Goal: Information Seeking & Learning: Learn about a topic

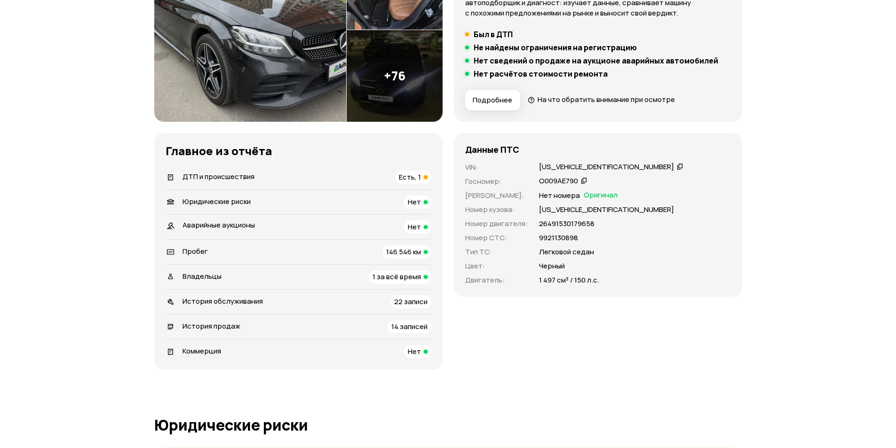
click at [409, 179] on span "Есть, 1" at bounding box center [410, 177] width 22 height 10
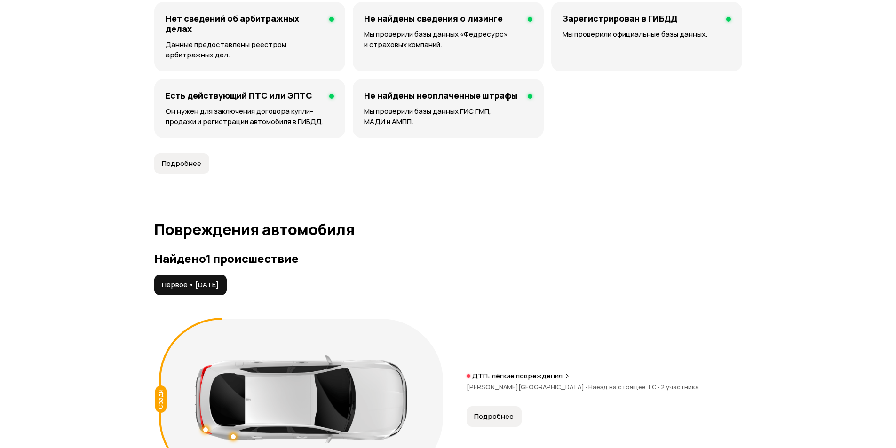
scroll to position [974, 0]
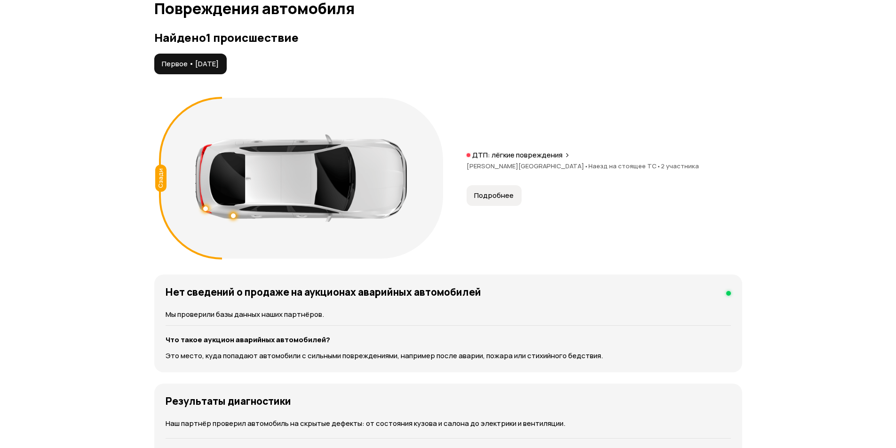
click at [536, 155] on p "ДТП: лёгкие повреждения" at bounding box center [517, 154] width 90 height 9
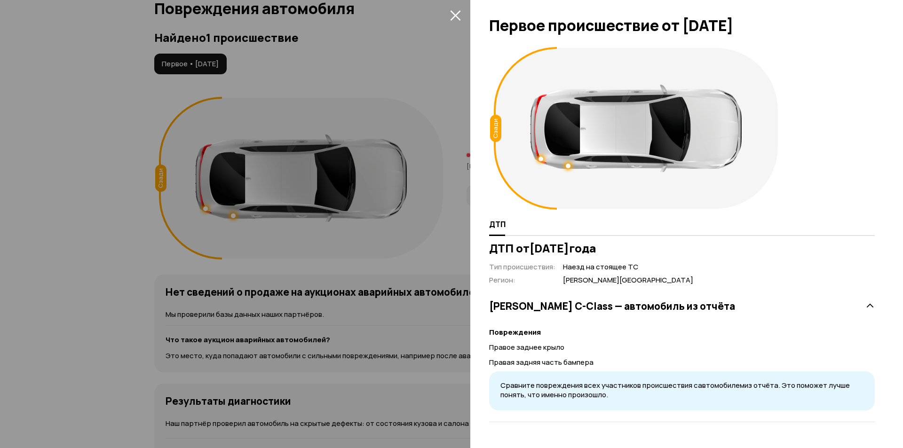
click at [391, 109] on div at bounding box center [451, 224] width 903 height 448
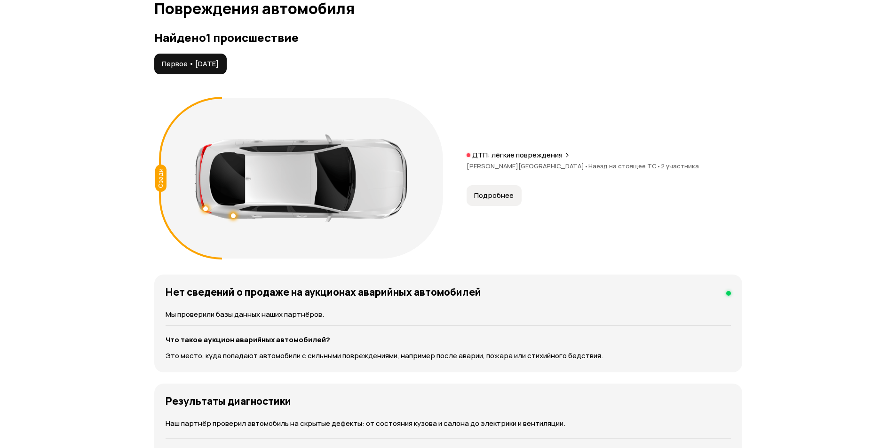
click at [516, 192] on button "Подробнее" at bounding box center [493, 195] width 55 height 21
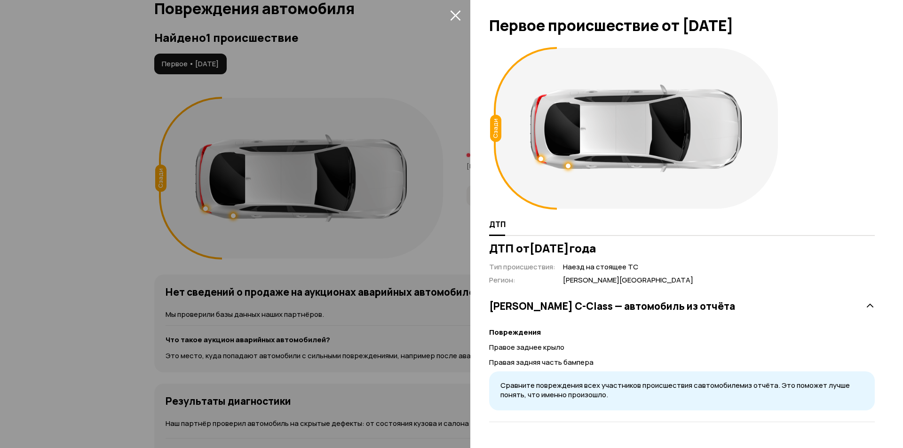
click at [539, 158] on div at bounding box center [540, 159] width 5 height 5
click at [568, 163] on div at bounding box center [636, 128] width 212 height 87
click at [570, 166] on div at bounding box center [568, 166] width 5 height 5
click at [381, 178] on div at bounding box center [451, 224] width 903 height 448
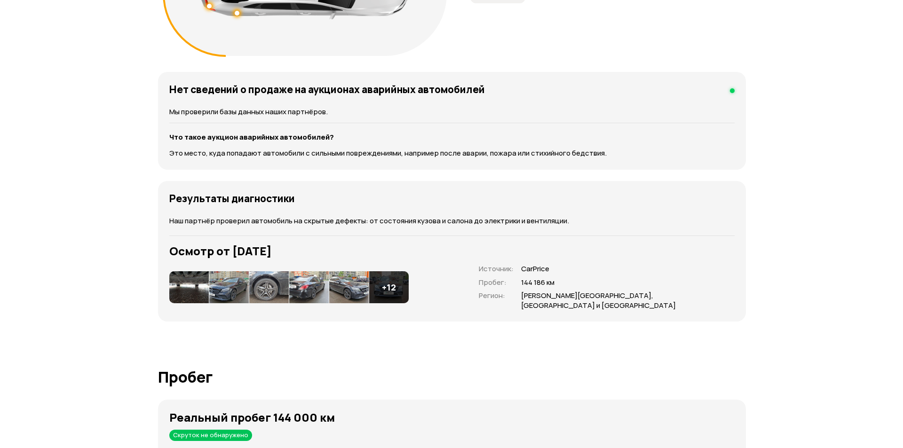
scroll to position [1209, 0]
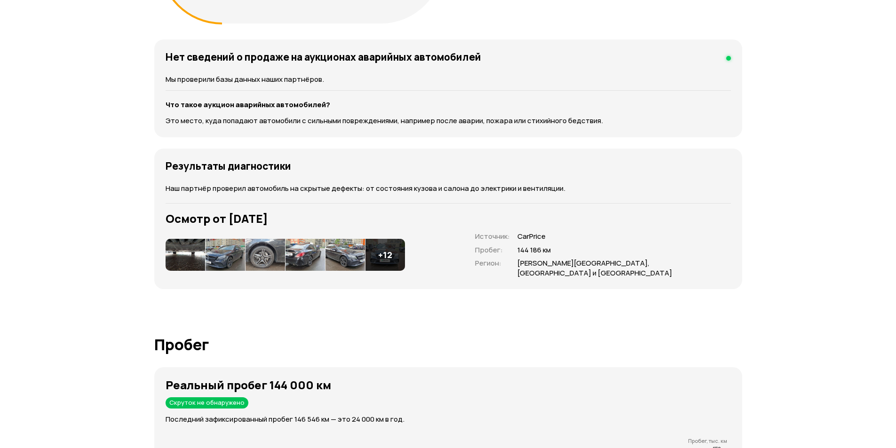
click at [185, 248] on img at bounding box center [185, 255] width 39 height 32
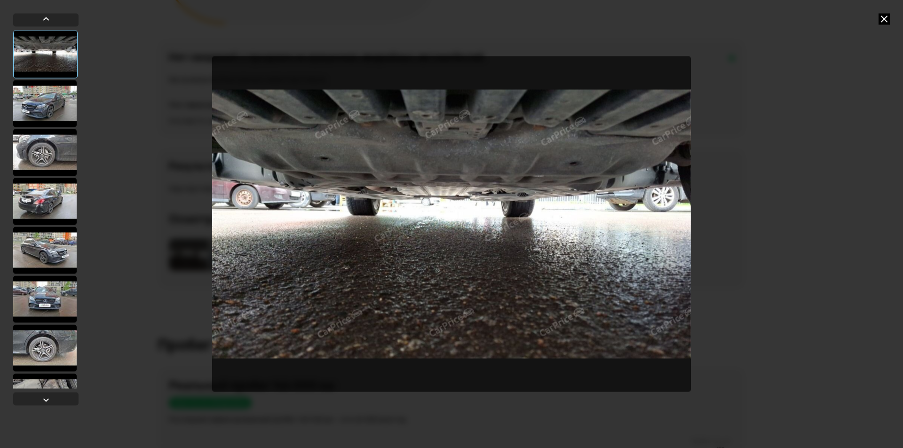
click at [25, 104] on div at bounding box center [44, 103] width 63 height 47
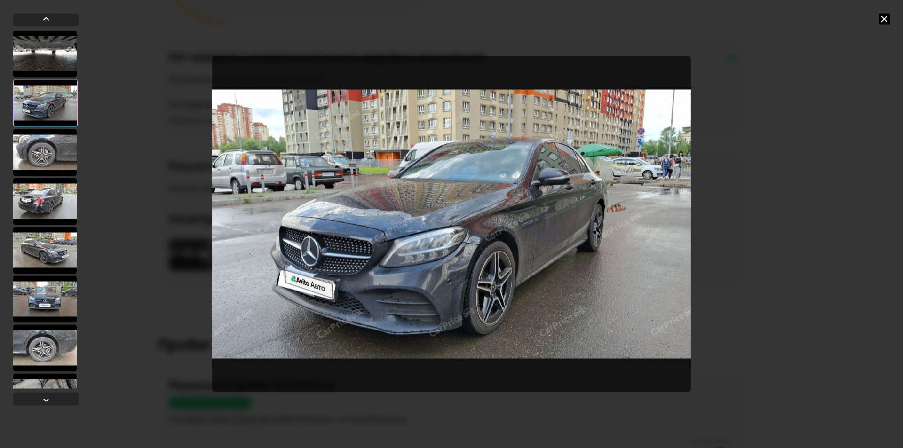
click at [444, 240] on img "Go to Slide 2" at bounding box center [451, 224] width 479 height 336
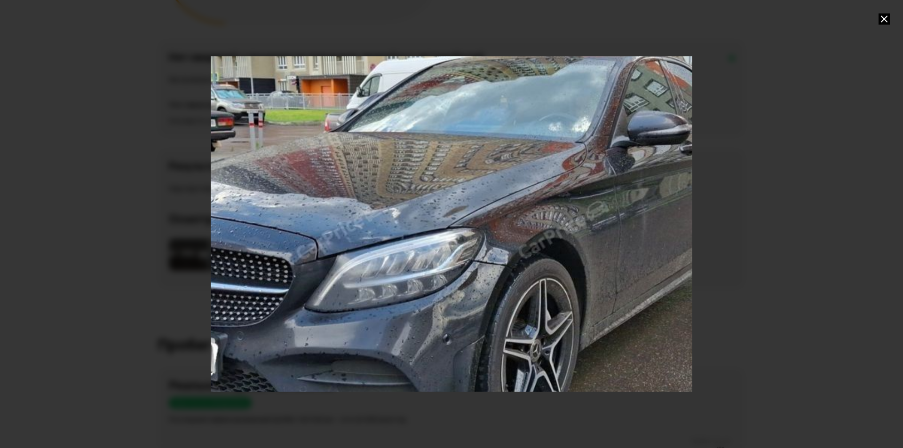
click at [370, 307] on div "Go to Slide 2" at bounding box center [451, 224] width 963 height 672
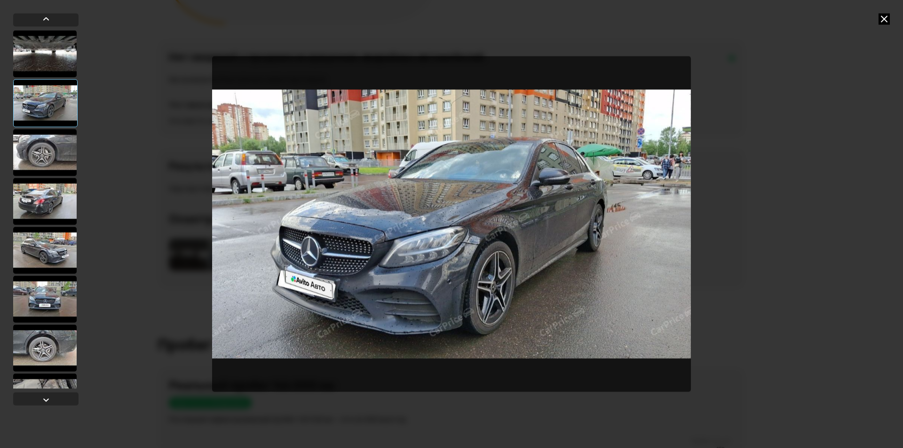
click at [319, 233] on img "Go to Slide 2" at bounding box center [451, 224] width 479 height 336
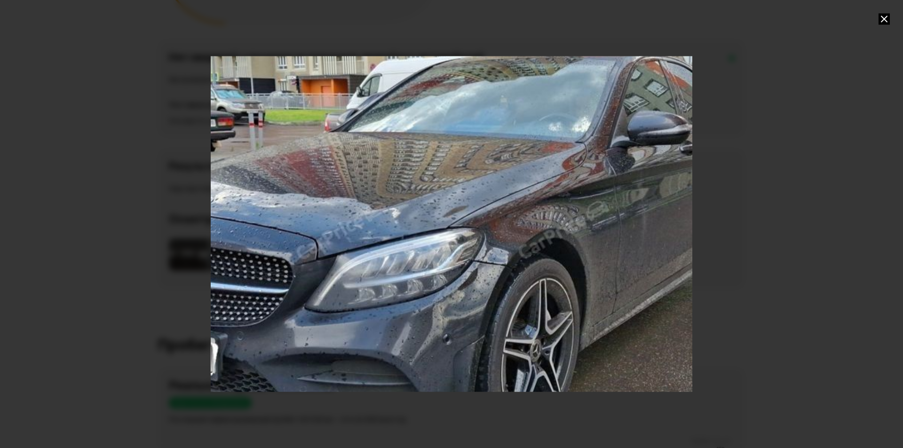
click at [319, 233] on div "Go to Slide 2" at bounding box center [451, 224] width 963 height 672
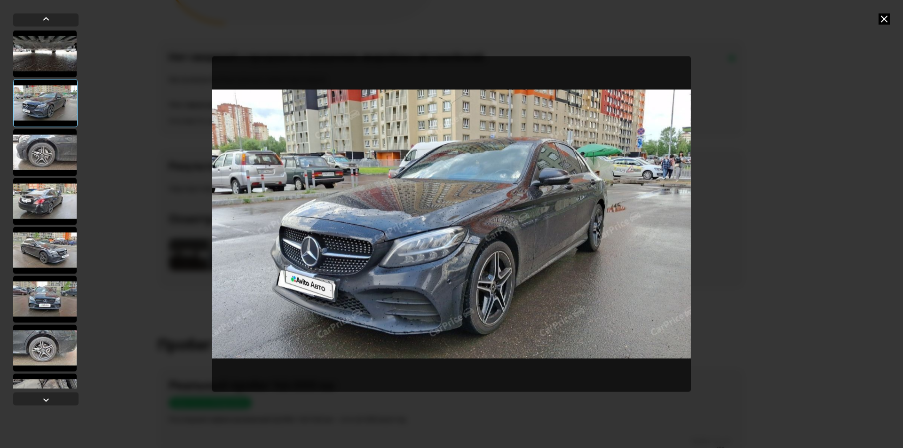
click at [48, 160] on div at bounding box center [44, 152] width 63 height 47
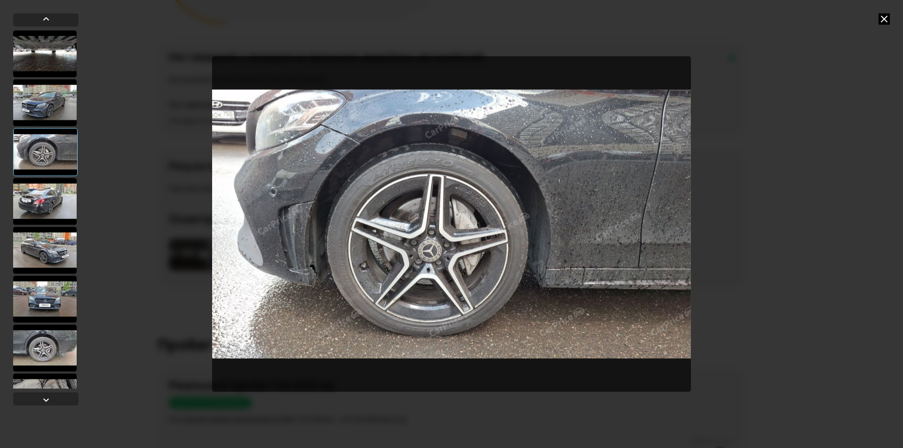
click at [47, 99] on div at bounding box center [44, 102] width 63 height 47
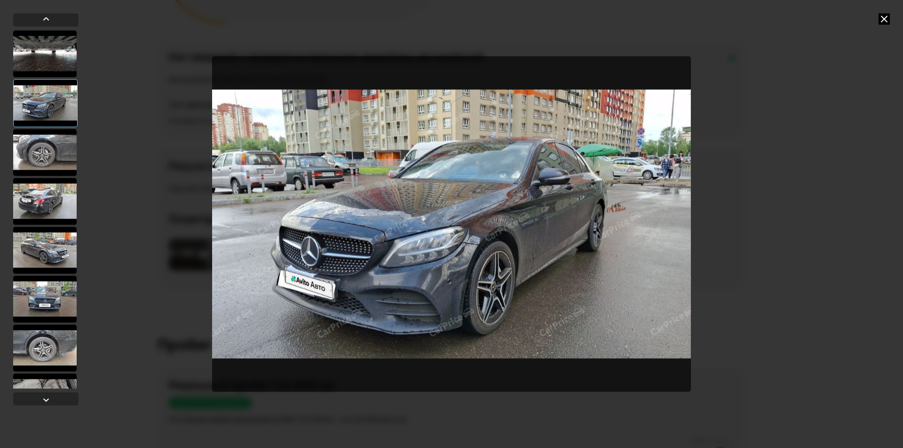
click at [48, 140] on div at bounding box center [44, 152] width 63 height 47
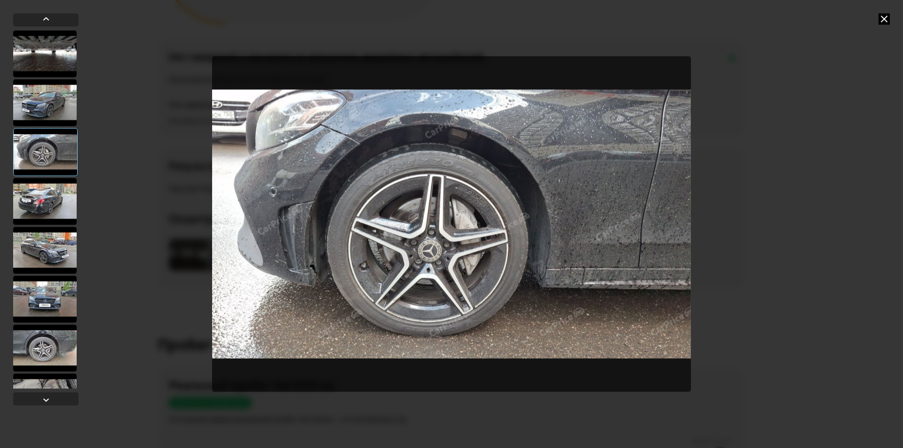
click at [330, 133] on img "Go to Slide 3" at bounding box center [451, 224] width 479 height 336
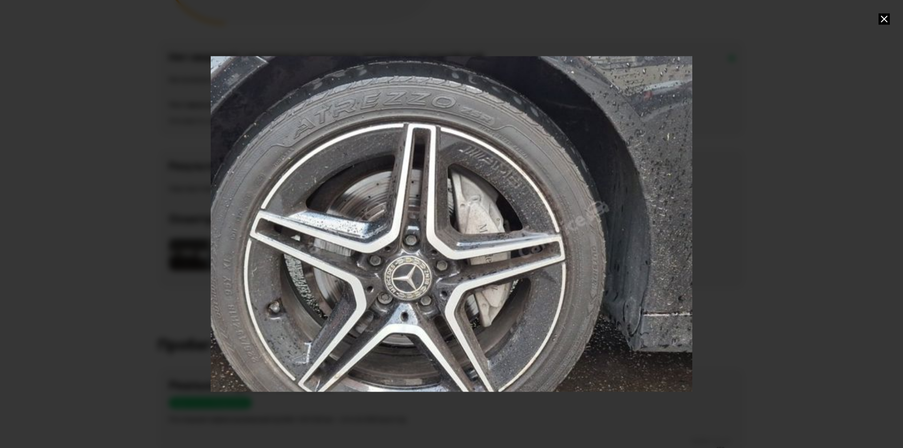
click at [195, 181] on div at bounding box center [451, 224] width 903 height 448
click at [297, 171] on div "Go to Slide 3" at bounding box center [451, 224] width 963 height 672
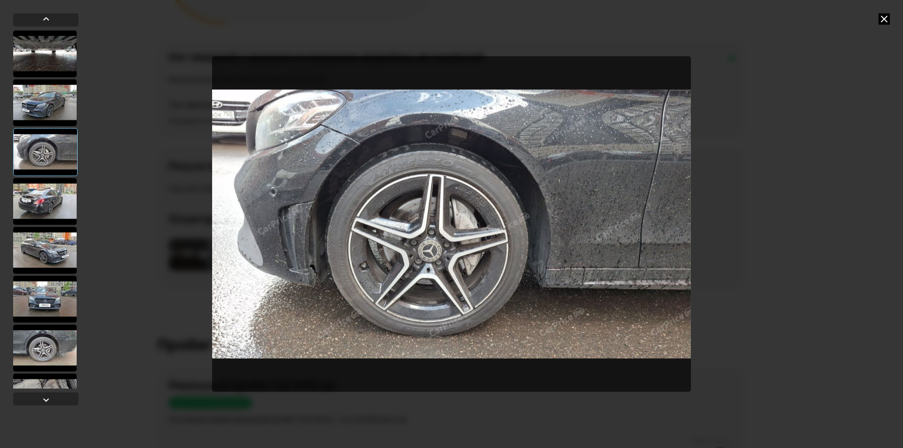
click at [53, 103] on div at bounding box center [44, 102] width 63 height 47
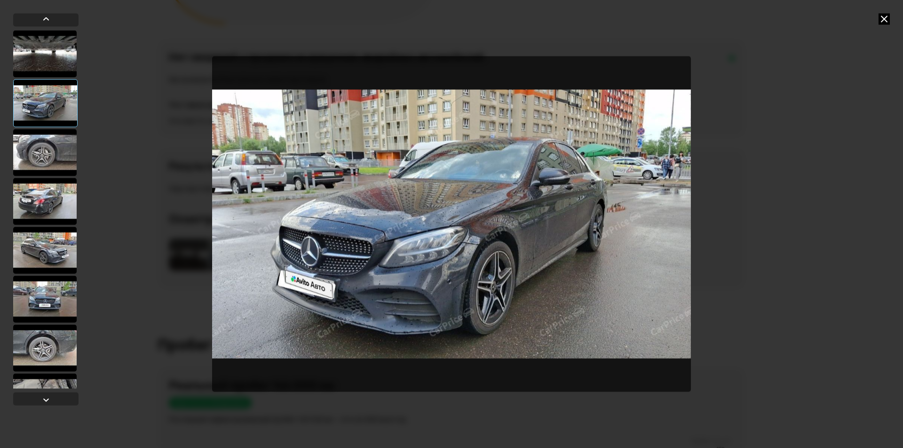
click at [55, 158] on div at bounding box center [44, 152] width 63 height 47
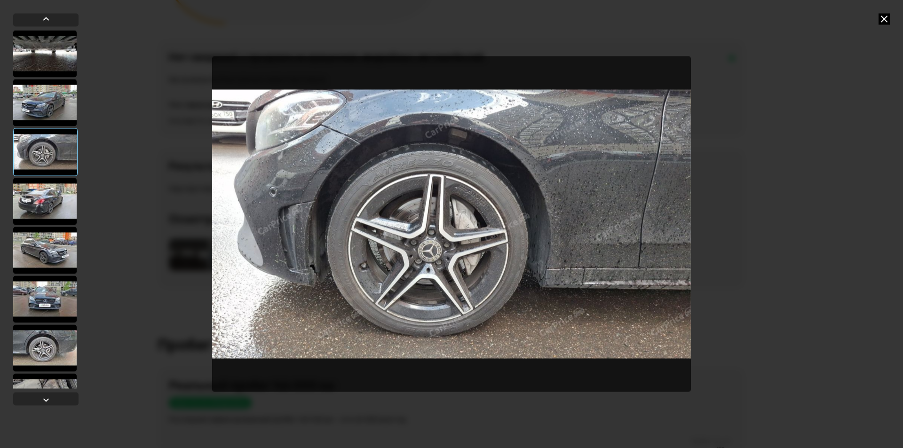
click at [62, 205] on div at bounding box center [44, 201] width 63 height 47
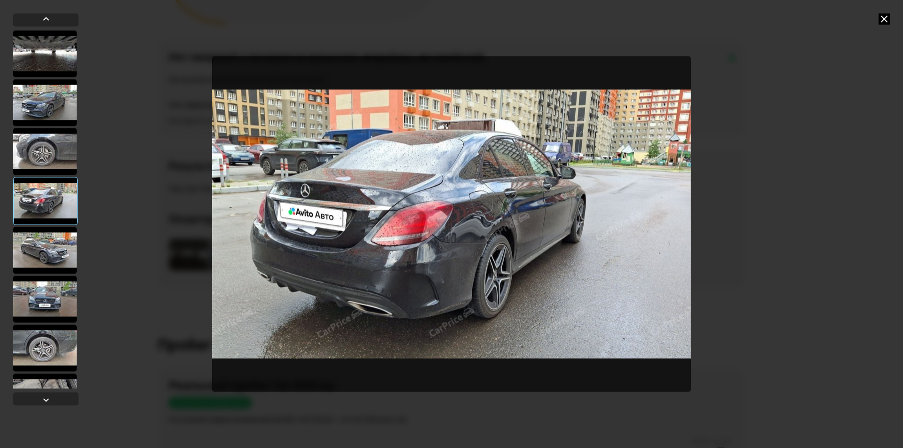
click at [375, 297] on img "Go to Slide 4" at bounding box center [451, 224] width 479 height 336
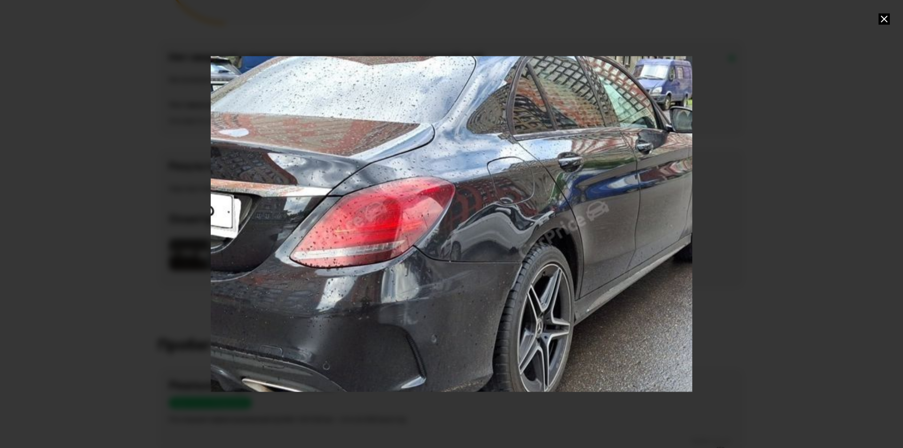
click at [375, 297] on div "Go to Slide 4" at bounding box center [451, 224] width 963 height 672
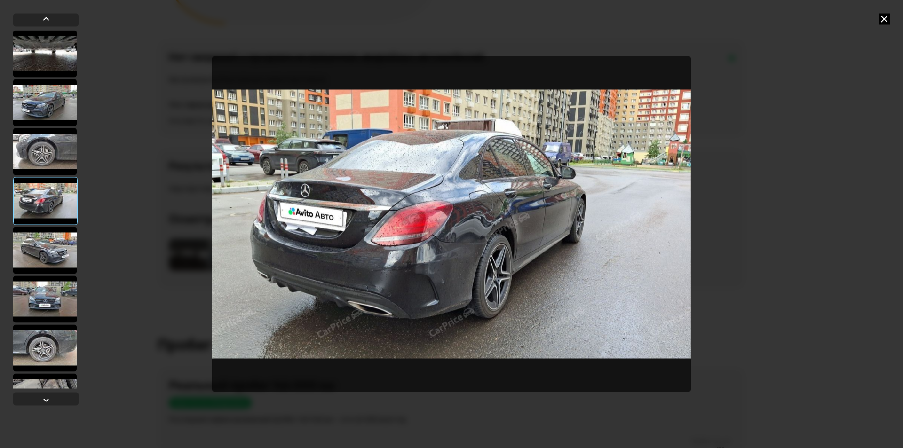
click at [52, 240] on div at bounding box center [44, 250] width 63 height 47
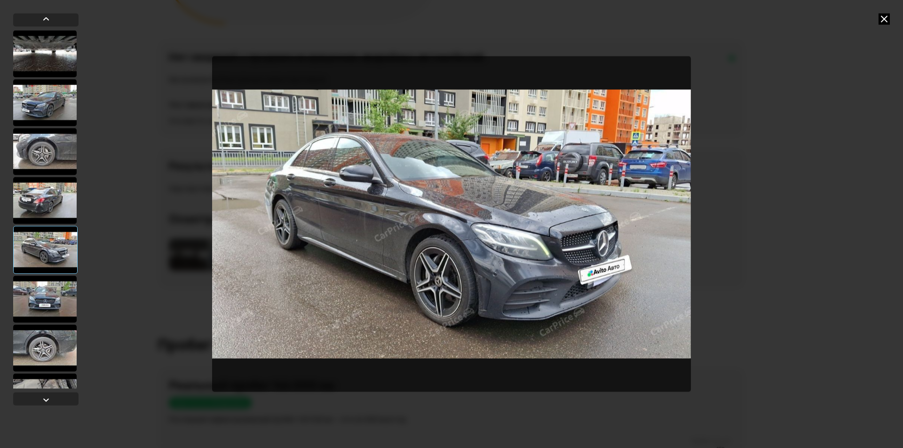
click at [52, 301] on div at bounding box center [44, 299] width 63 height 47
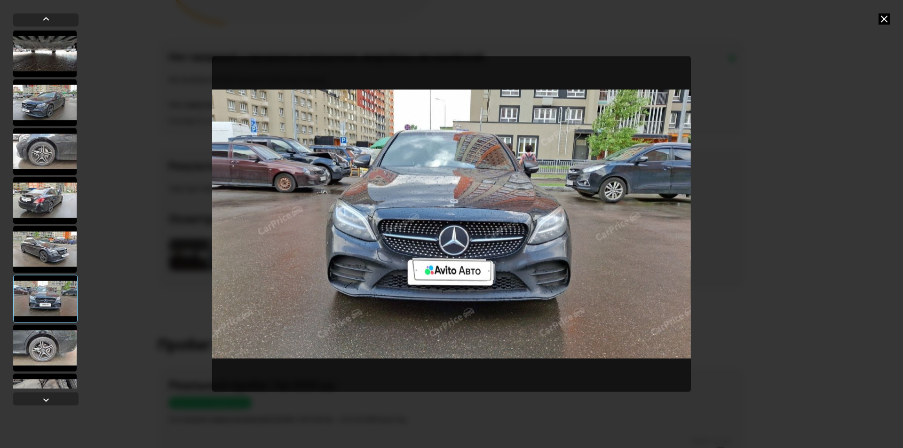
click at [55, 342] on div at bounding box center [44, 347] width 63 height 47
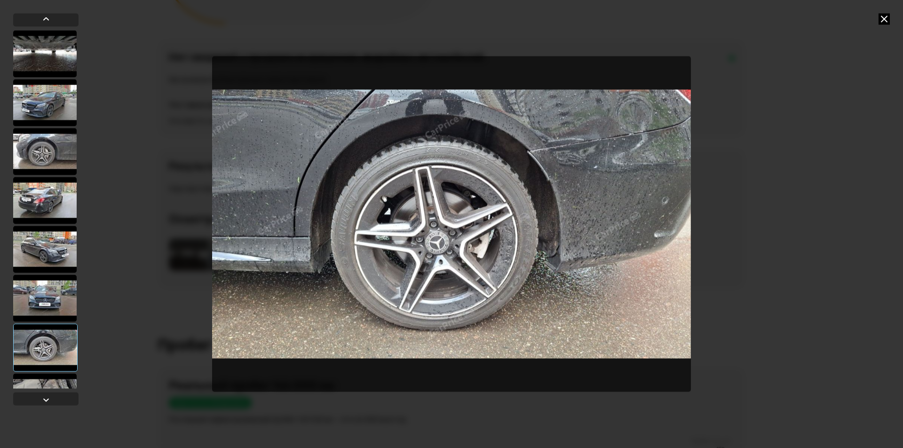
click at [605, 153] on img "Go to Slide 7" at bounding box center [451, 224] width 479 height 336
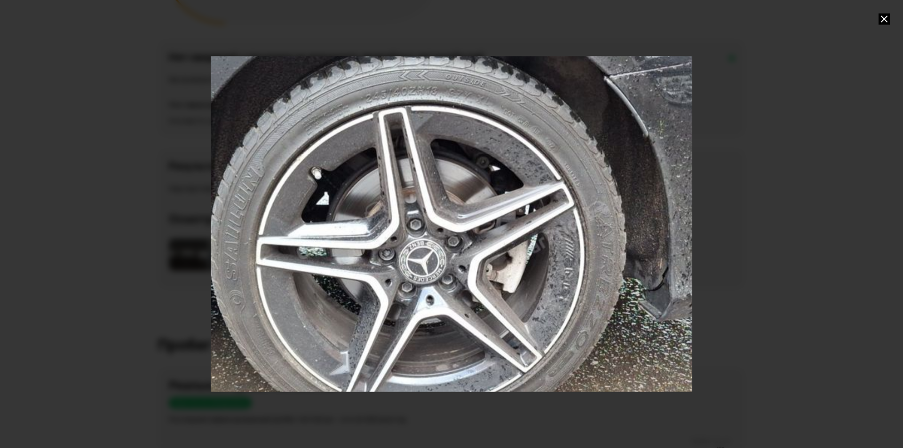
click at [365, 214] on div "Go to Slide 7" at bounding box center [451, 224] width 963 height 672
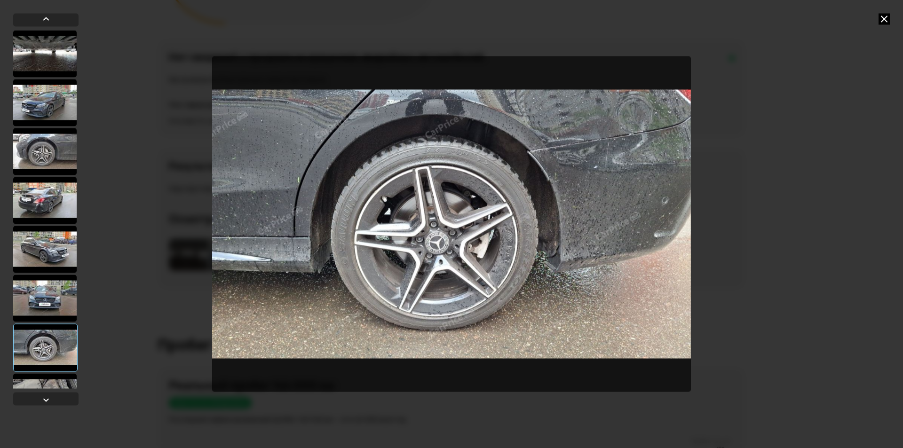
click at [553, 128] on img "Go to Slide 7" at bounding box center [451, 224] width 479 height 336
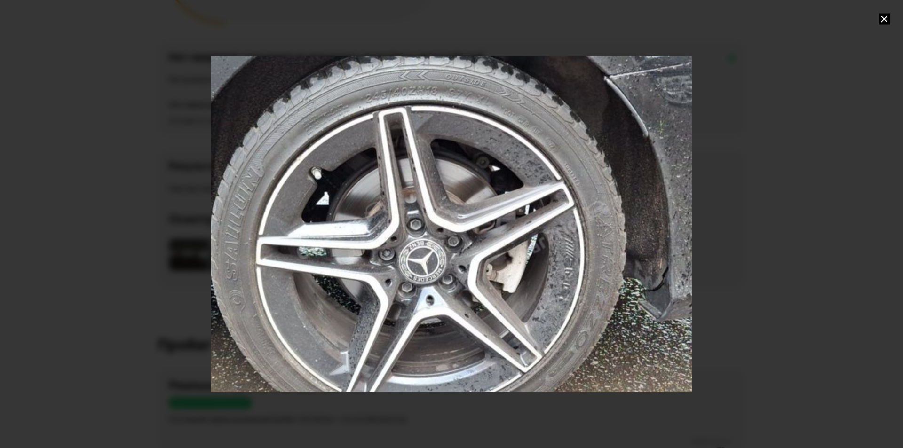
click at [553, 128] on div "Go to Slide 7" at bounding box center [451, 224] width 963 height 672
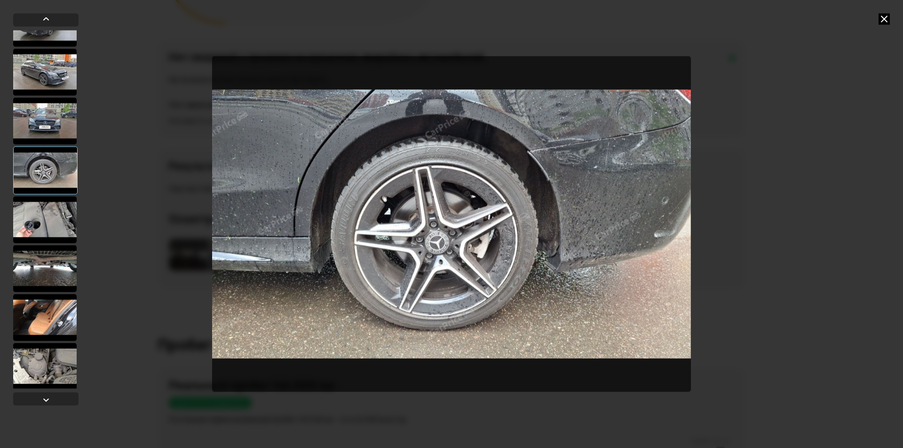
scroll to position [188, 0]
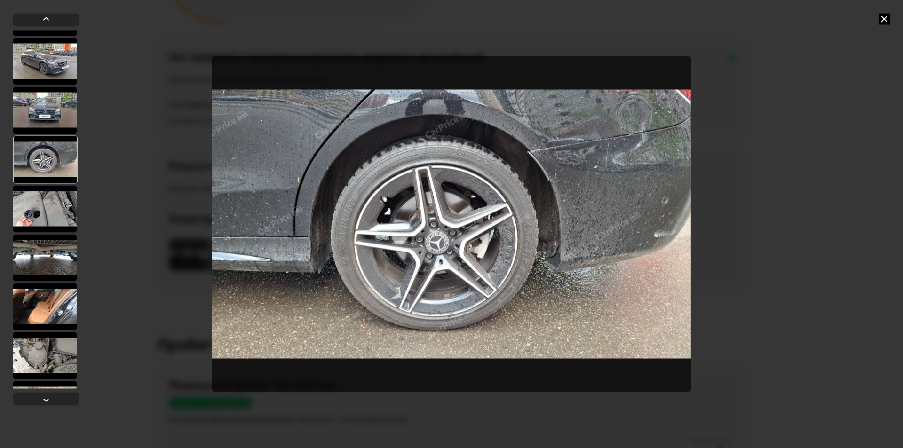
click at [45, 207] on div at bounding box center [44, 208] width 63 height 47
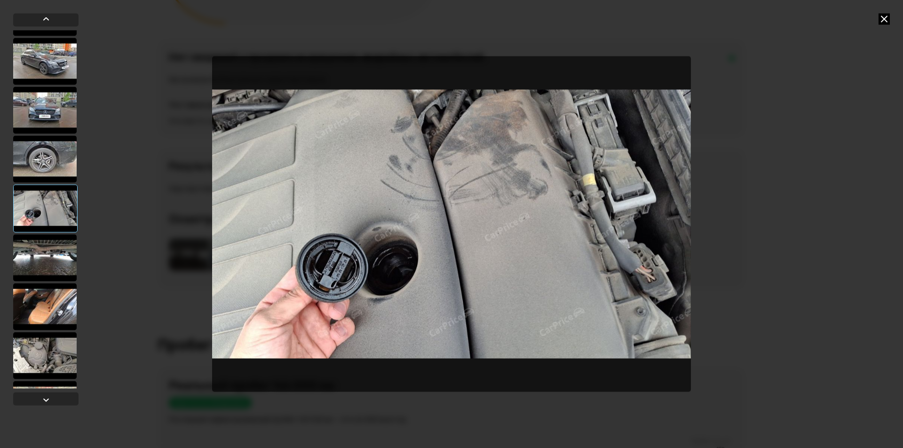
click at [33, 253] on div at bounding box center [44, 257] width 63 height 47
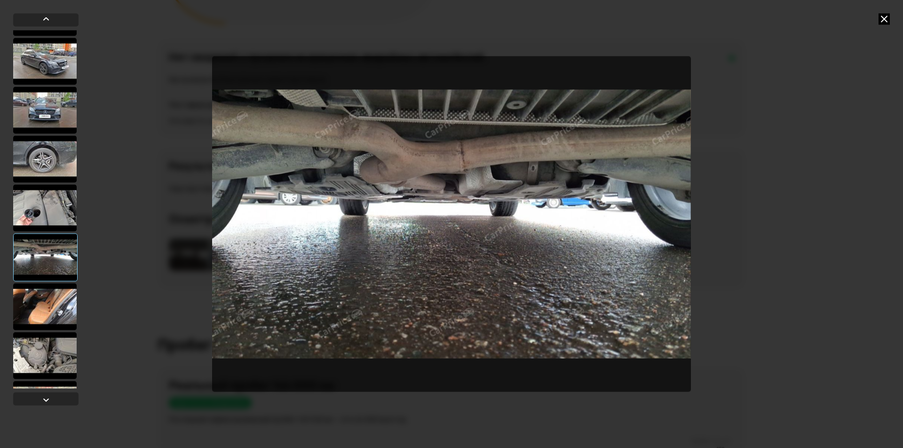
click at [33, 304] on div at bounding box center [44, 306] width 63 height 47
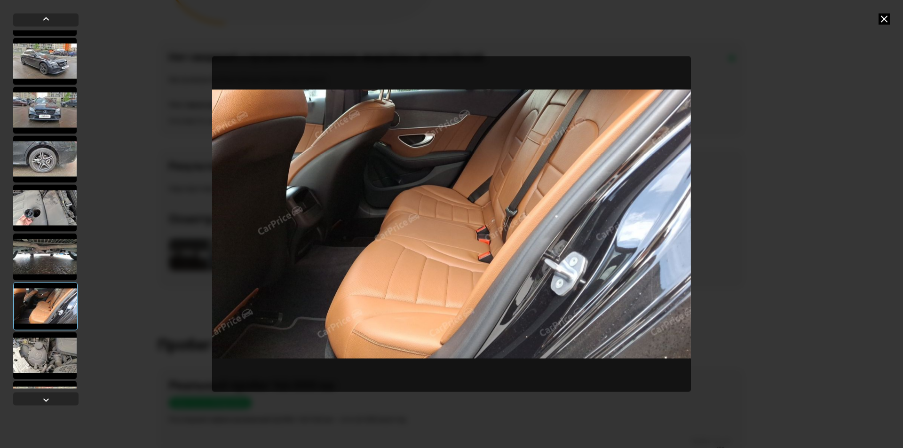
click at [34, 355] on div at bounding box center [44, 355] width 63 height 47
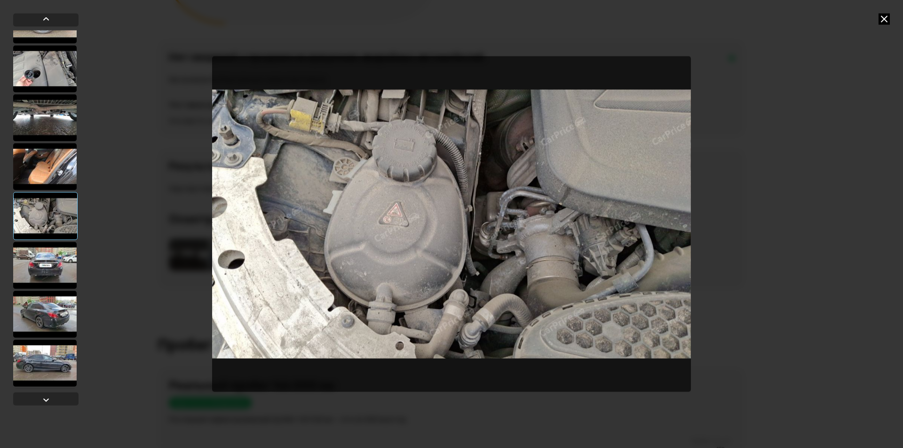
scroll to position [329, 0]
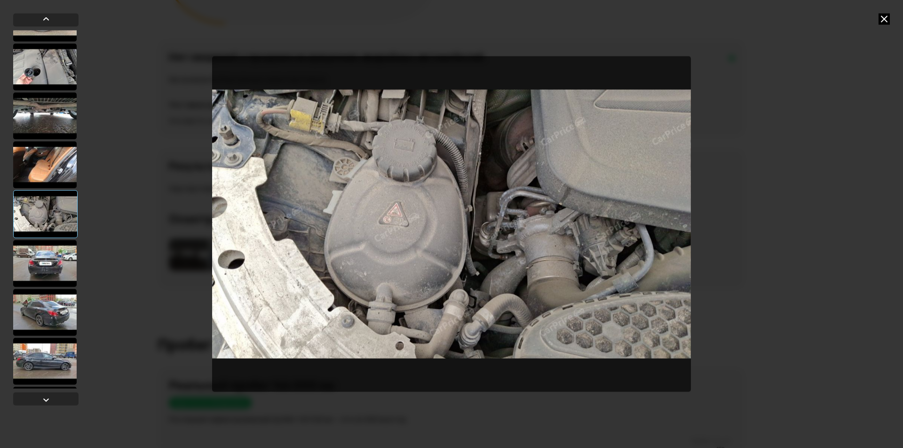
click at [49, 257] on div at bounding box center [44, 263] width 63 height 47
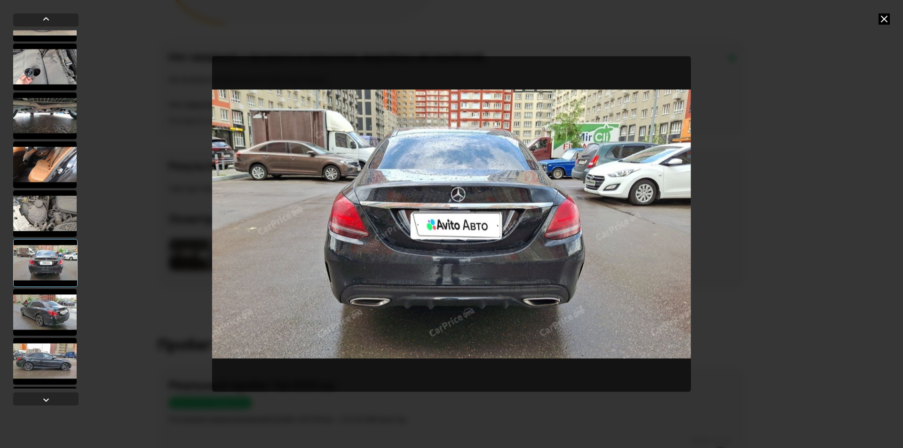
click at [368, 237] on img "Go to Slide 12" at bounding box center [451, 224] width 479 height 336
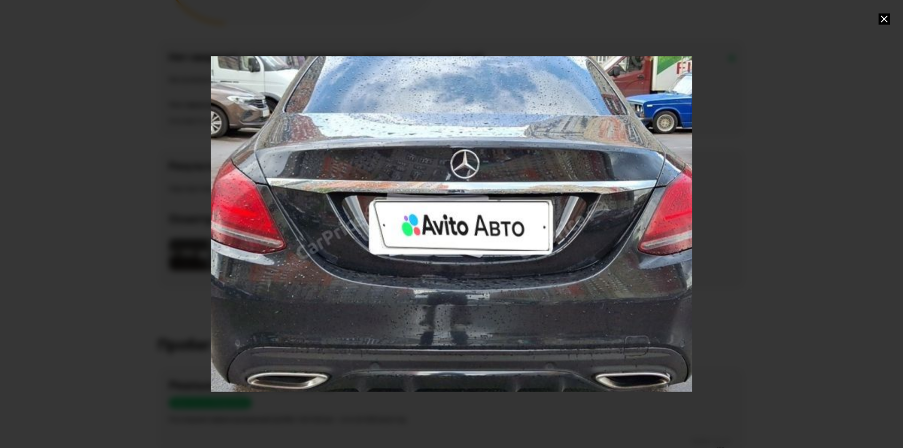
click at [368, 237] on div "Go to Slide 12" at bounding box center [451, 224] width 963 height 672
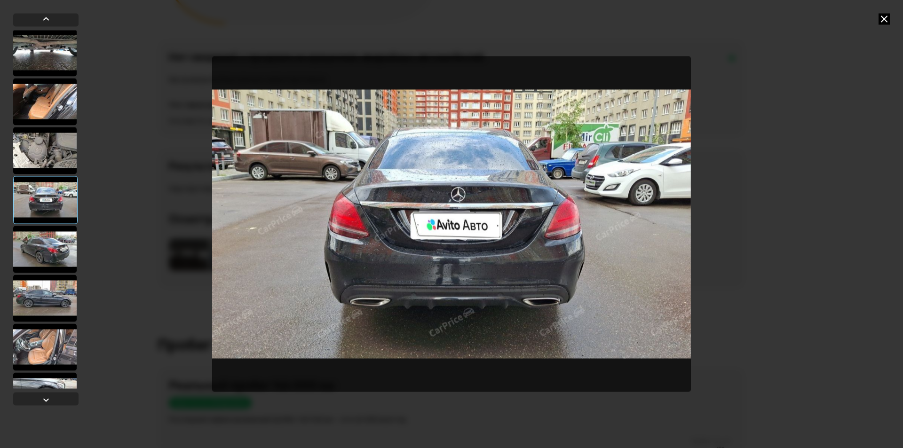
scroll to position [423, 0]
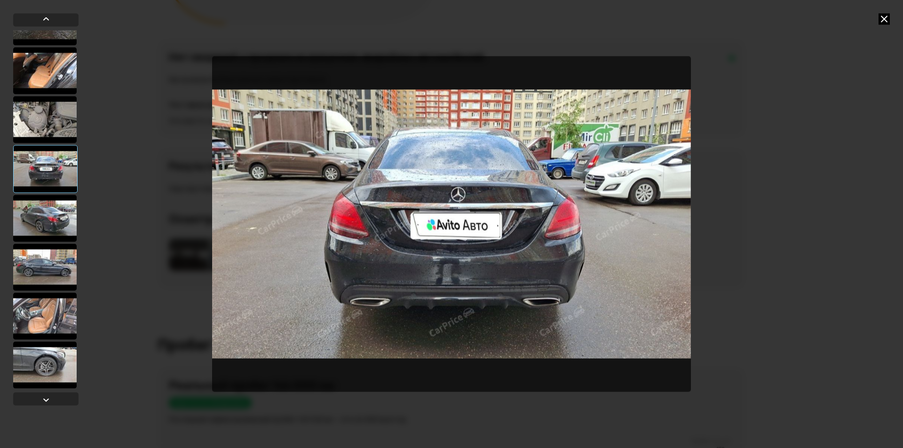
click at [49, 214] on div at bounding box center [44, 218] width 63 height 47
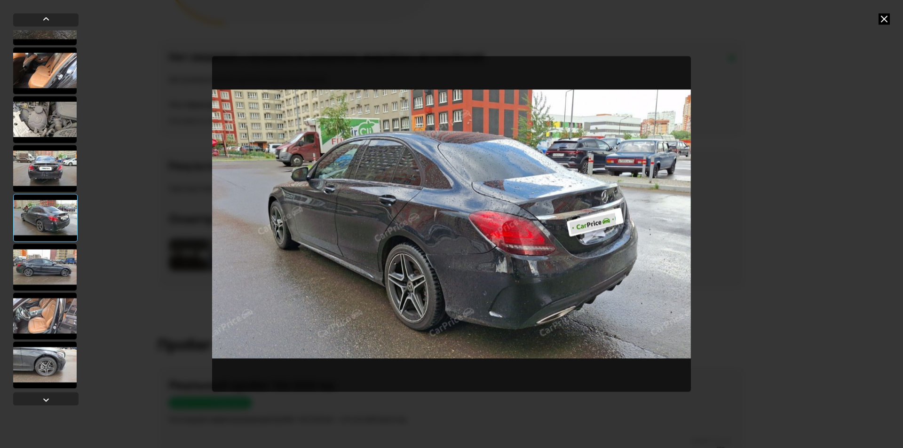
click at [482, 242] on img "Go to Slide 13" at bounding box center [451, 224] width 479 height 336
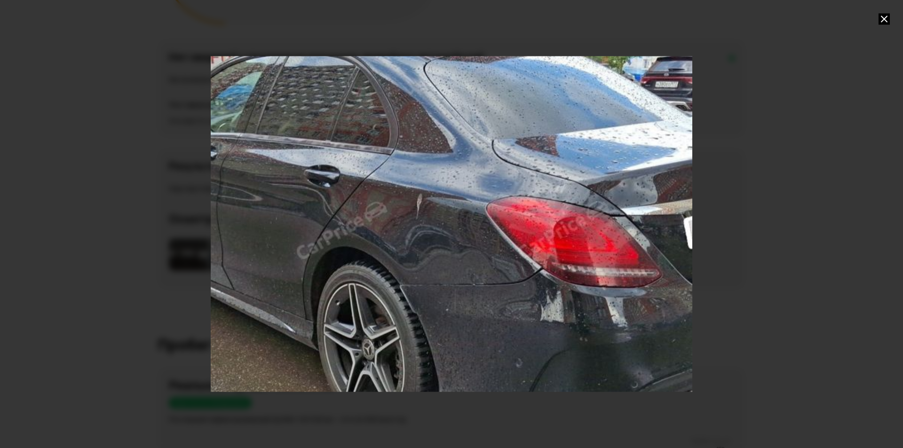
click at [482, 242] on div "Go to Slide 13" at bounding box center [451, 224] width 963 height 672
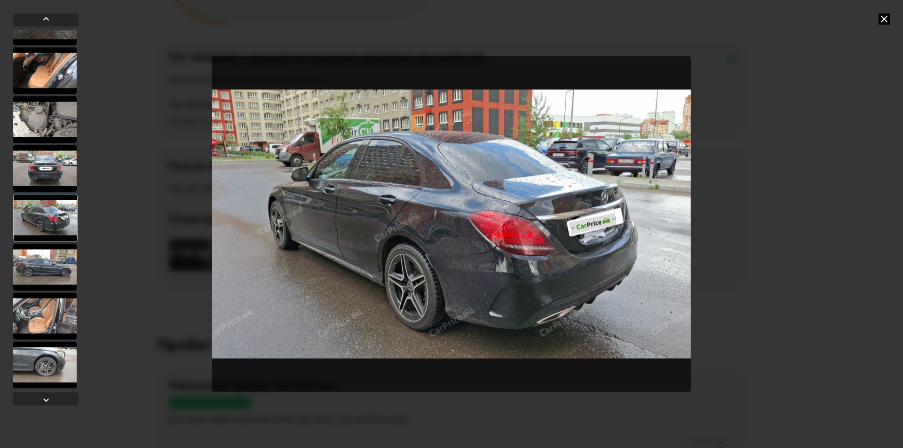
click at [52, 266] on div at bounding box center [44, 267] width 63 height 47
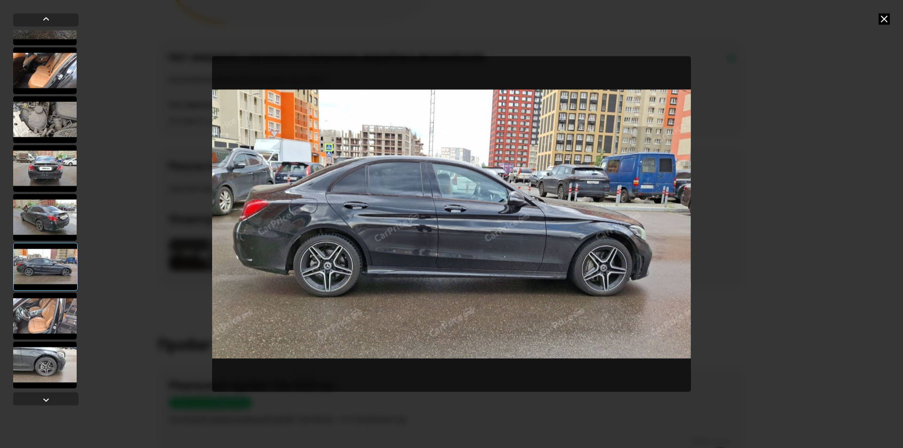
click at [276, 226] on img "Go to Slide 14" at bounding box center [451, 224] width 479 height 336
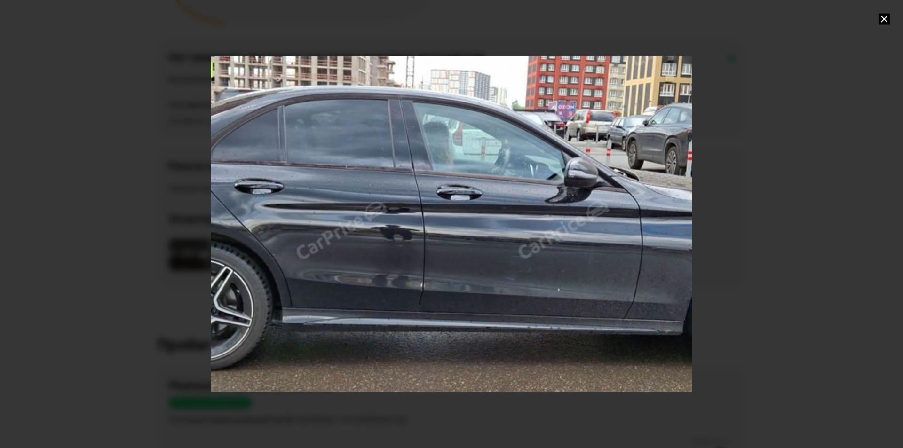
click at [276, 226] on div "Go to Slide 14" at bounding box center [451, 224] width 963 height 672
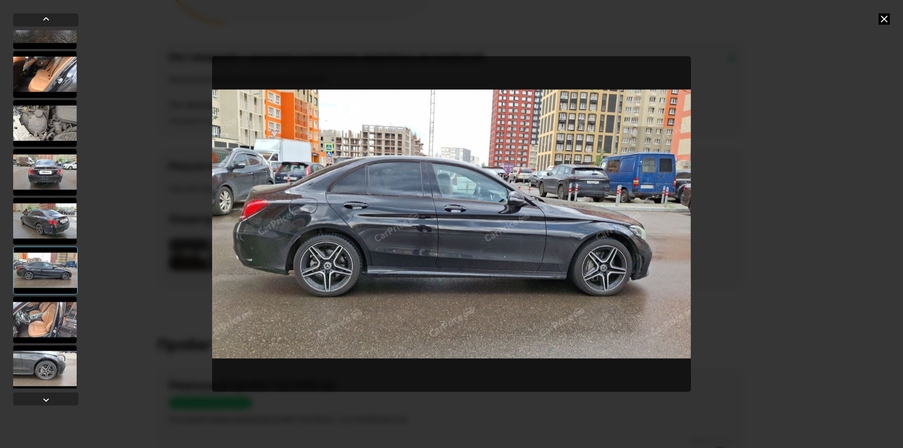
scroll to position [470, 0]
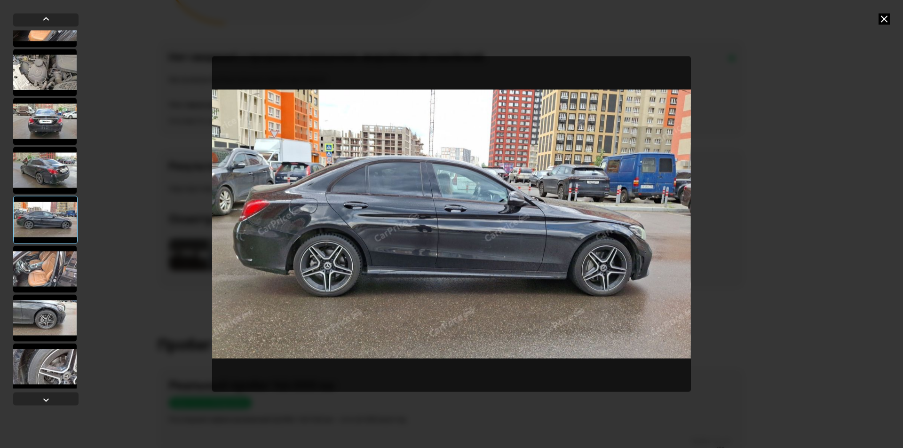
click at [56, 268] on div at bounding box center [44, 268] width 63 height 47
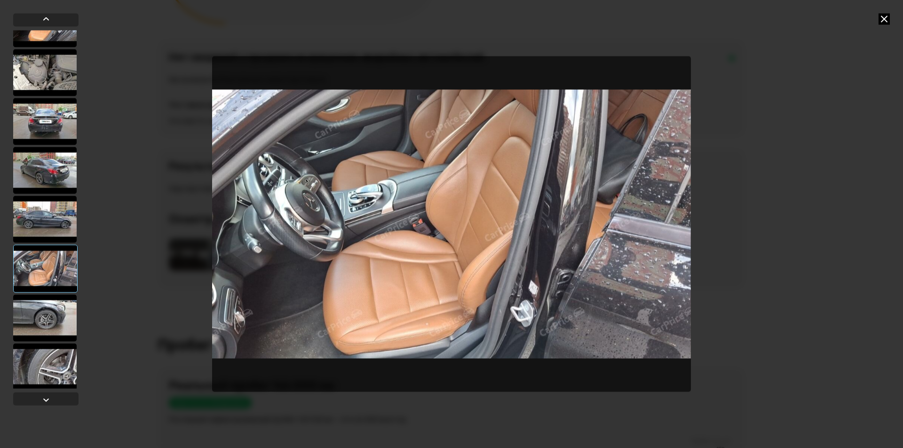
click at [48, 311] on div at bounding box center [44, 317] width 63 height 47
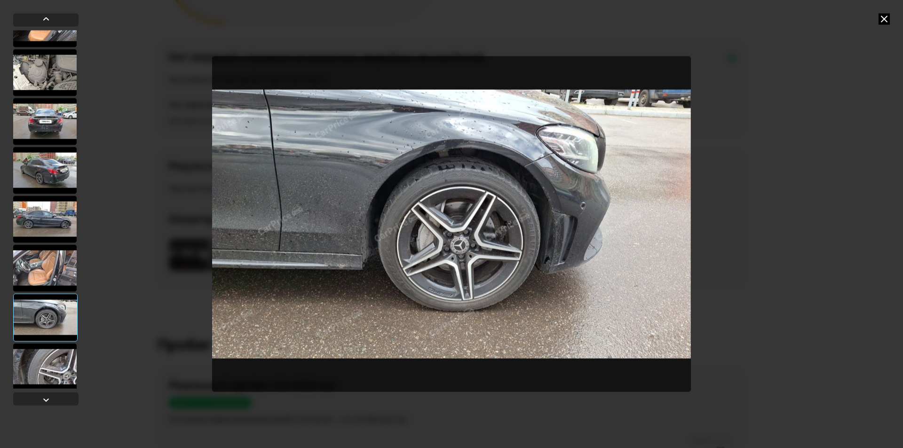
click at [42, 363] on div at bounding box center [44, 366] width 63 height 47
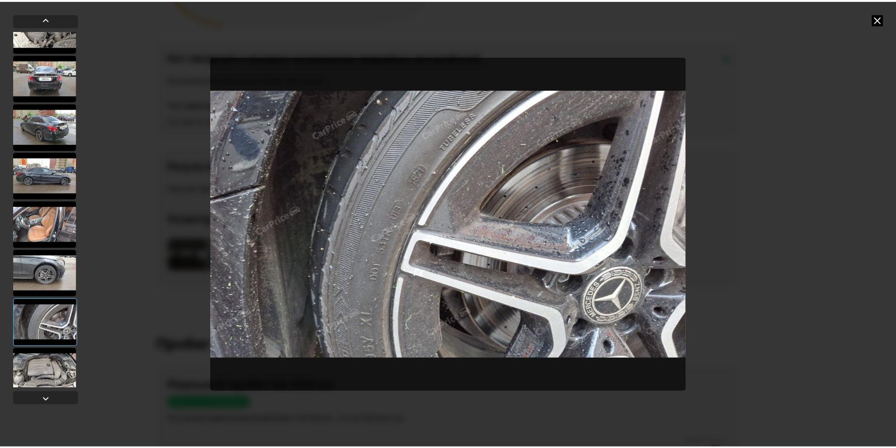
scroll to position [523, 0]
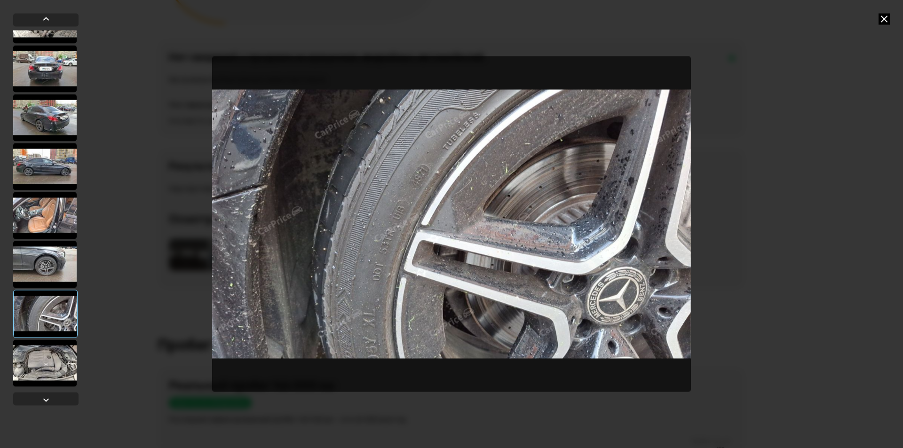
click at [55, 358] on div at bounding box center [44, 362] width 63 height 47
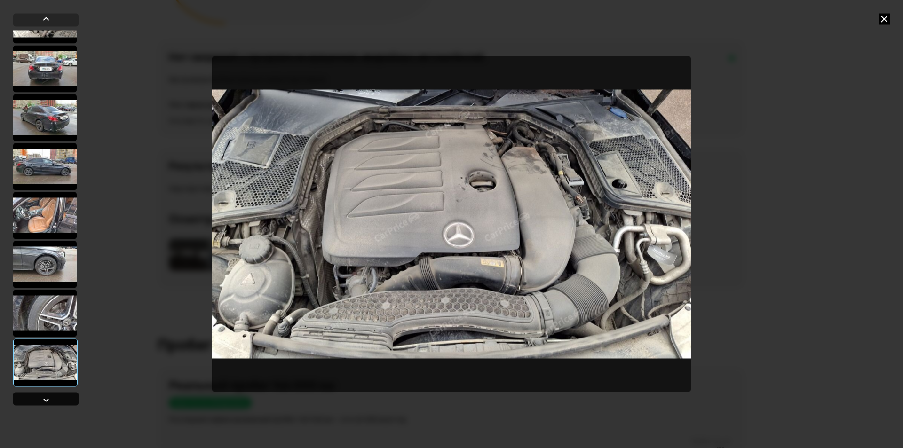
click at [58, 401] on div at bounding box center [45, 398] width 65 height 13
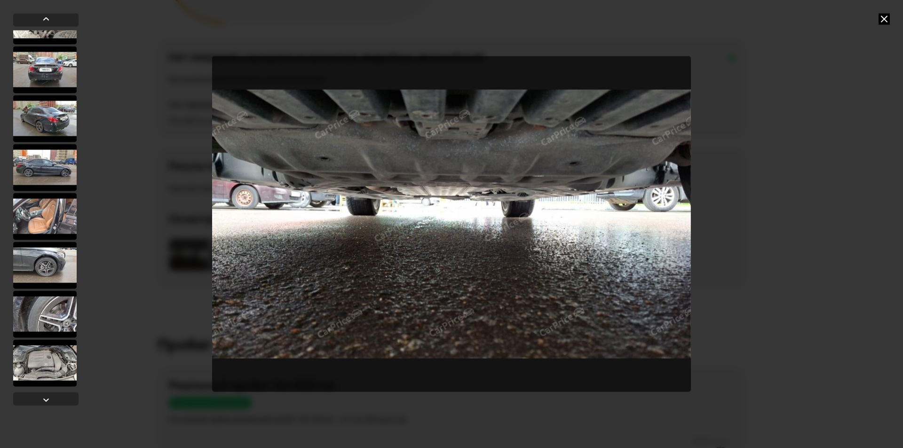
click at [842, 234] on div at bounding box center [451, 224] width 903 height 448
drag, startPoint x: 827, startPoint y: 186, endPoint x: 806, endPoint y: 168, distance: 27.0
click at [825, 184] on div at bounding box center [451, 224] width 903 height 448
click at [877, 14] on div at bounding box center [451, 224] width 903 height 448
click at [883, 16] on icon at bounding box center [883, 18] width 11 height 11
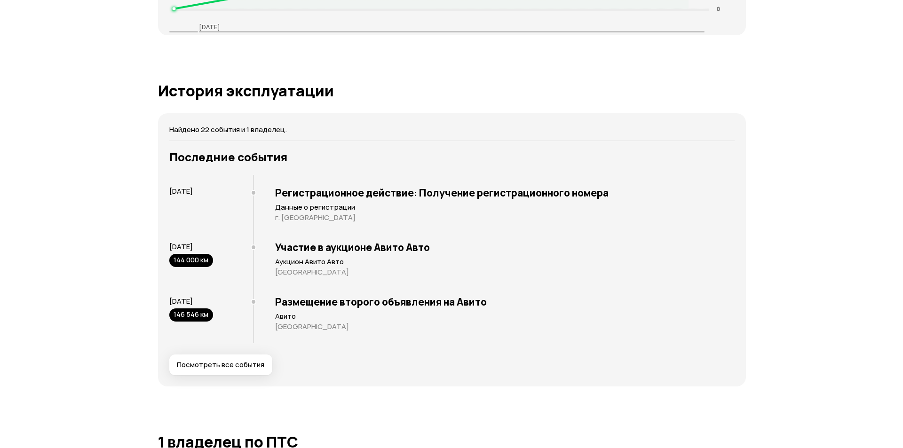
scroll to position [1821, 0]
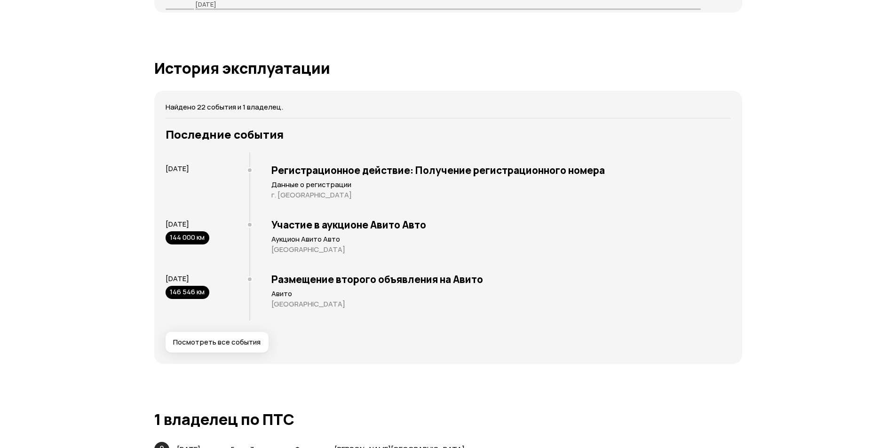
click at [252, 338] on span "Посмотреть все события" at bounding box center [216, 342] width 87 height 9
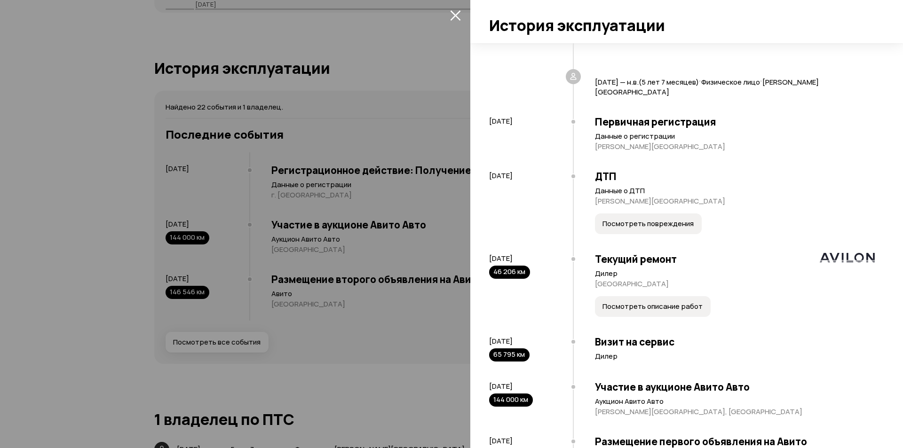
scroll to position [141, 0]
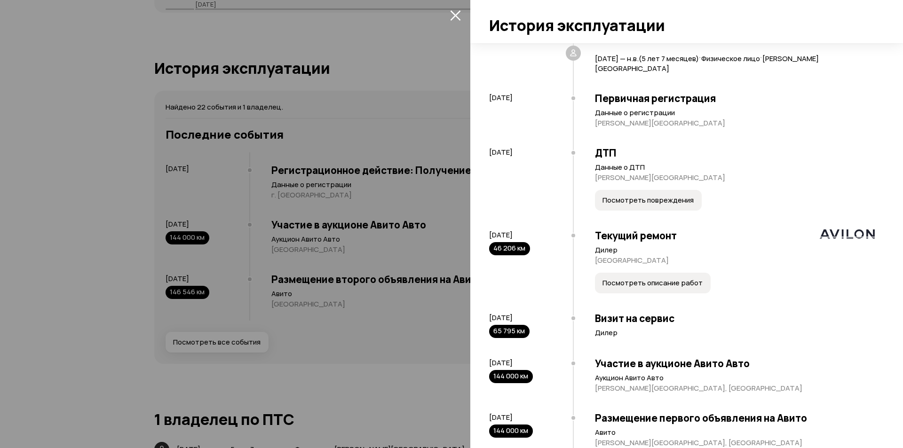
click at [648, 286] on span "Посмотреть описание работ" at bounding box center [652, 282] width 100 height 9
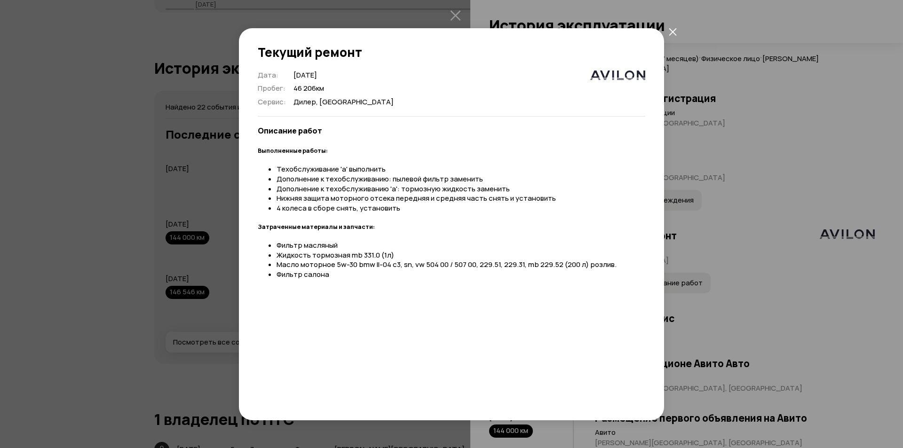
click at [746, 252] on div "Текущий ремонт Дата : [DATE] Пробег : 46 206 км Сервис : Дилер, [GEOGRAPHIC_DAT…" at bounding box center [451, 224] width 903 height 448
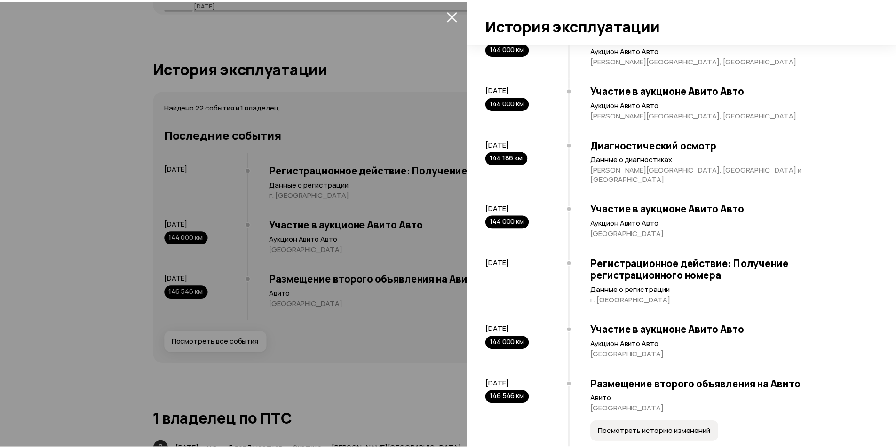
scroll to position [1003, 0]
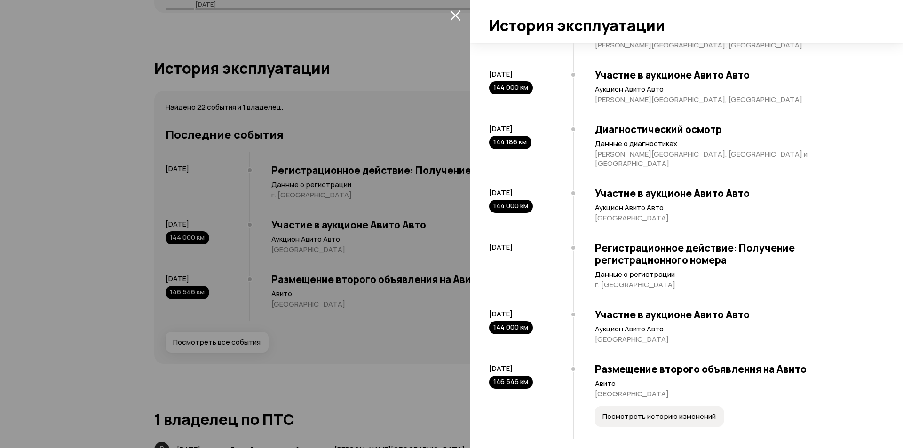
click at [415, 316] on div at bounding box center [451, 224] width 903 height 448
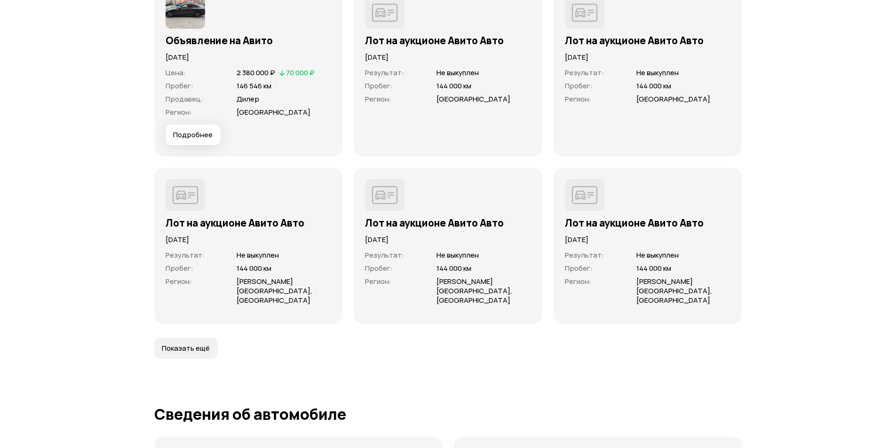
scroll to position [2714, 0]
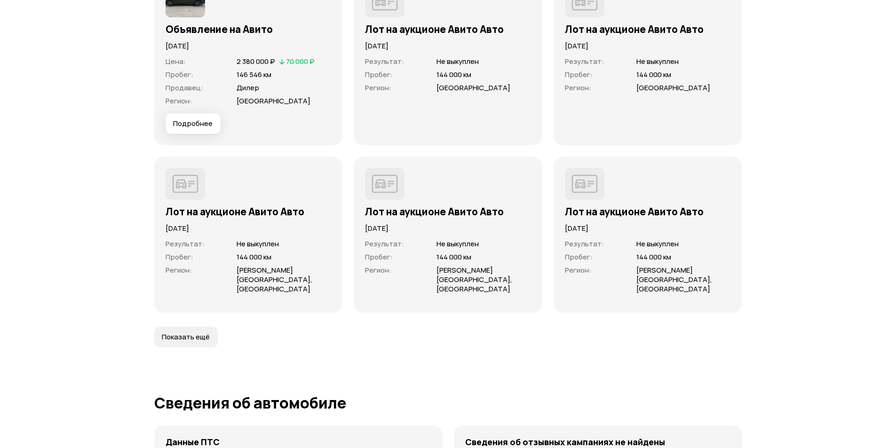
click at [178, 332] on span "Показать ещё" at bounding box center [186, 336] width 48 height 9
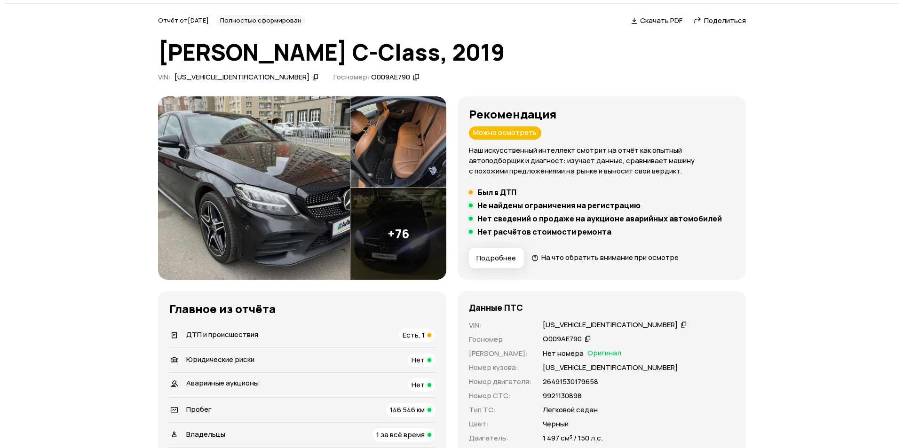
scroll to position [0, 0]
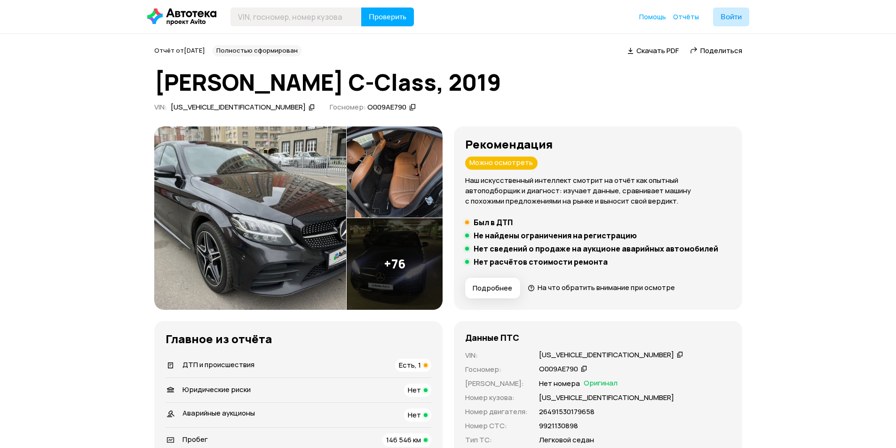
click at [260, 232] on img at bounding box center [250, 217] width 192 height 183
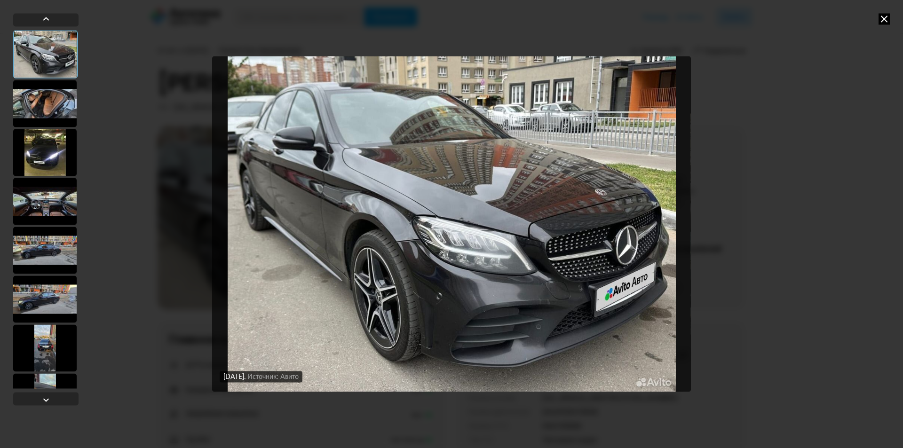
click at [46, 103] on div at bounding box center [44, 103] width 63 height 47
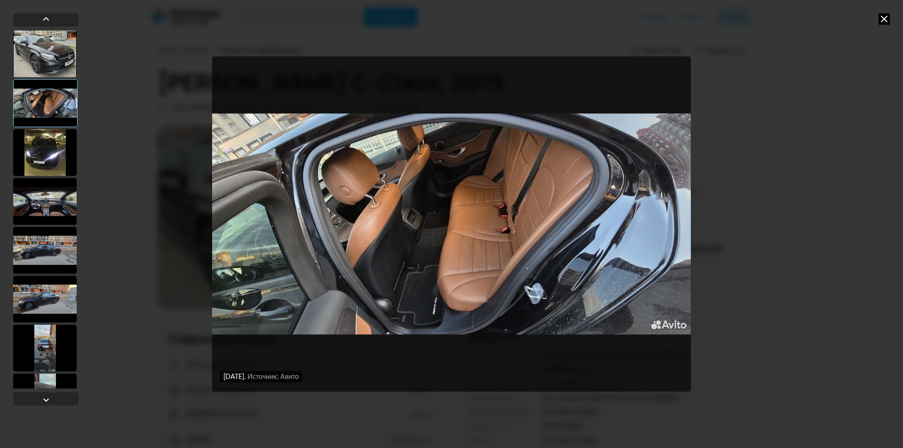
click at [47, 146] on div at bounding box center [44, 152] width 63 height 47
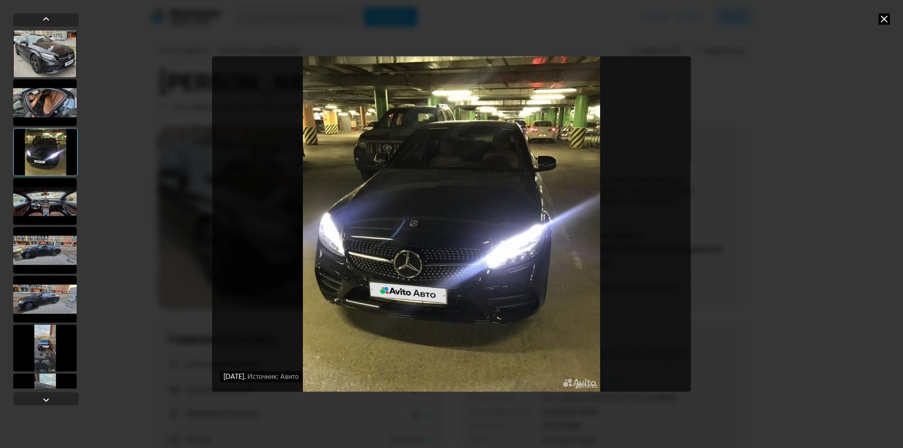
click at [45, 196] on div at bounding box center [44, 201] width 63 height 47
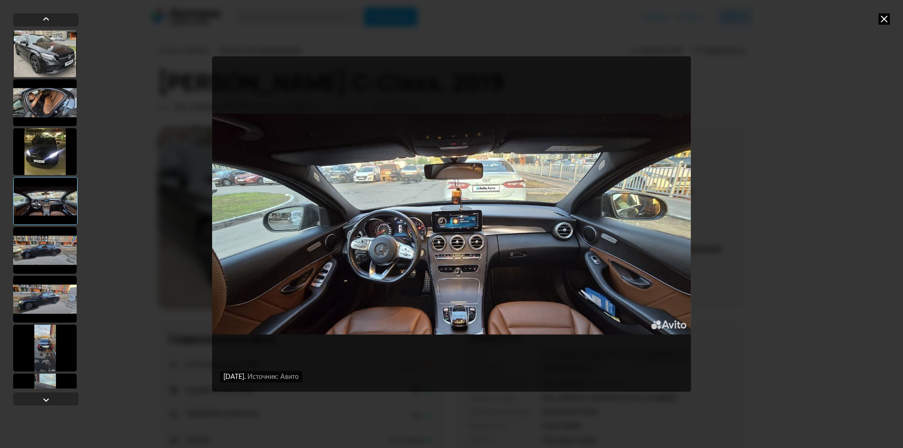
click at [47, 240] on div at bounding box center [44, 250] width 63 height 47
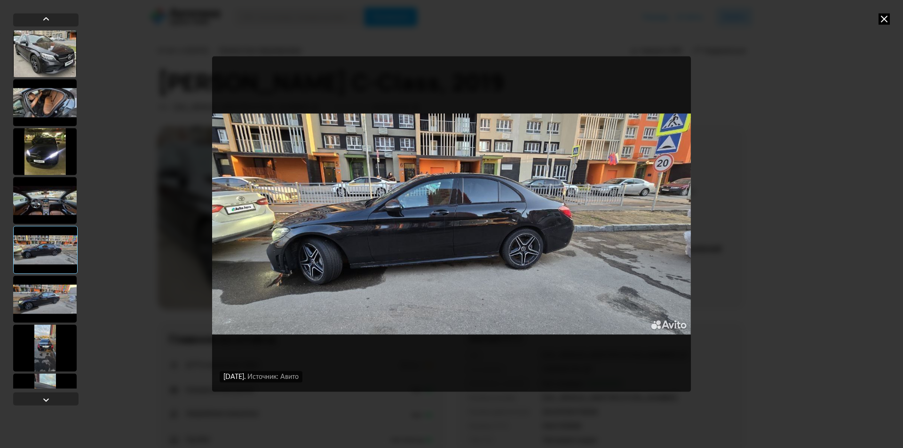
click at [555, 210] on img "Go to Slide 5" at bounding box center [451, 224] width 479 height 336
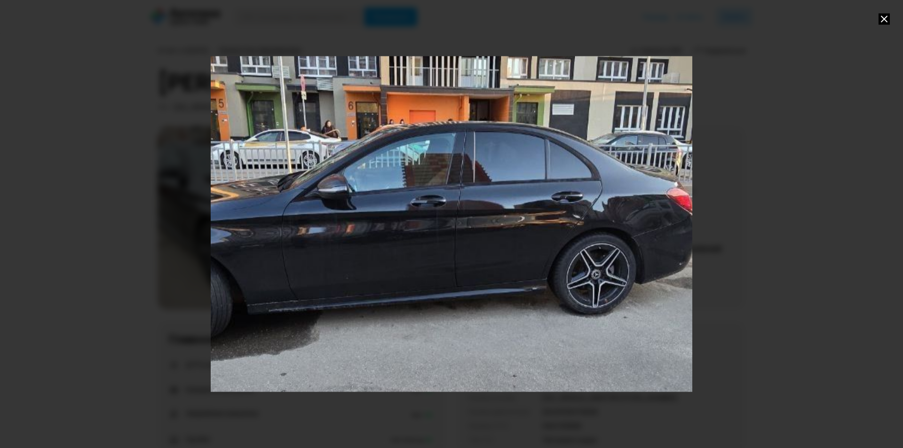
click at [555, 210] on div "Go to Slide 5" at bounding box center [451, 224] width 963 height 672
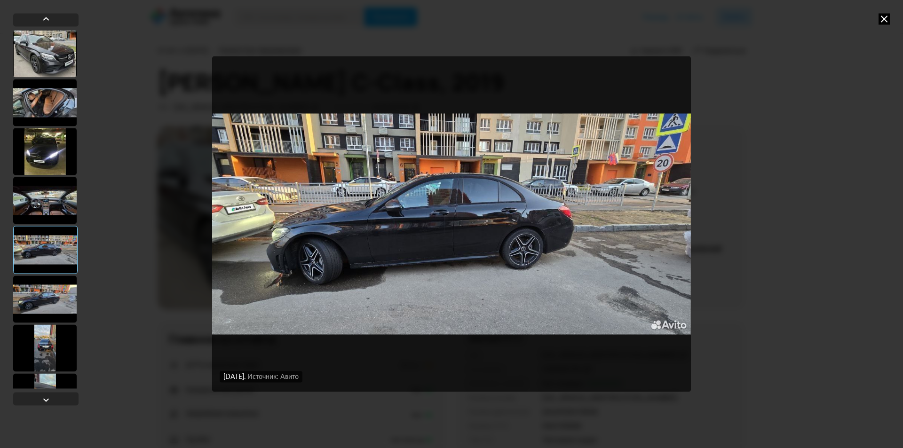
click at [52, 299] on div at bounding box center [44, 299] width 63 height 47
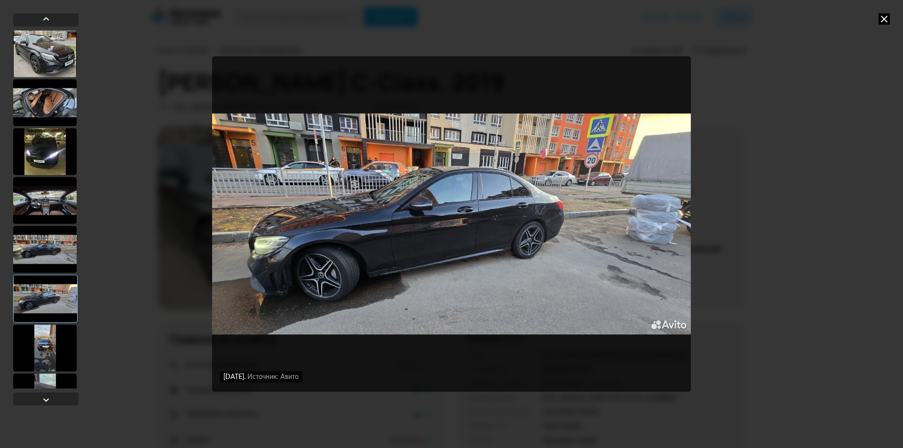
click at [52, 340] on div at bounding box center [44, 347] width 63 height 47
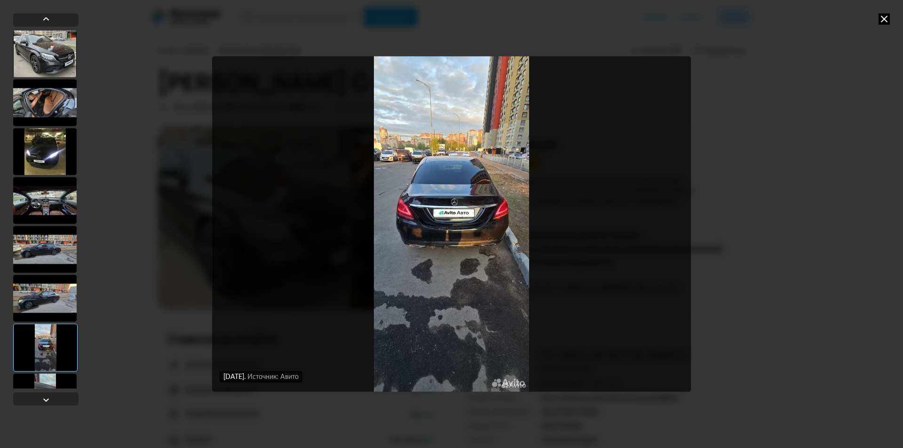
click at [52, 389] on div at bounding box center [45, 211] width 65 height 396
click at [52, 382] on div at bounding box center [44, 396] width 63 height 47
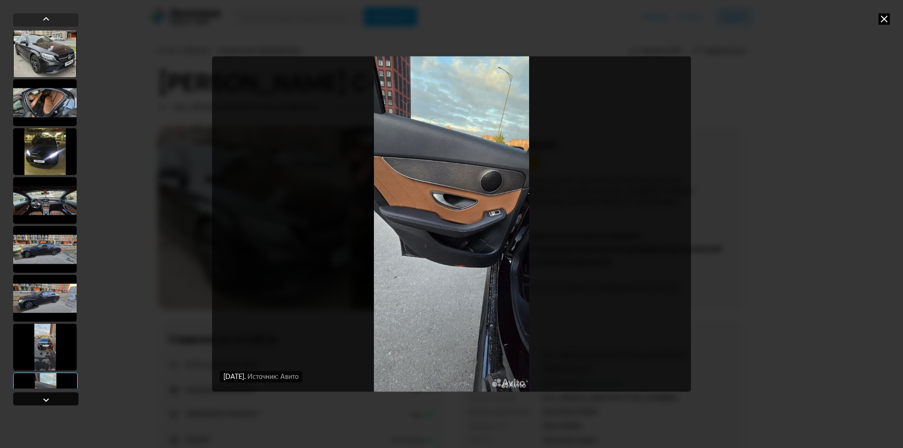
click at [56, 399] on div at bounding box center [45, 398] width 65 height 13
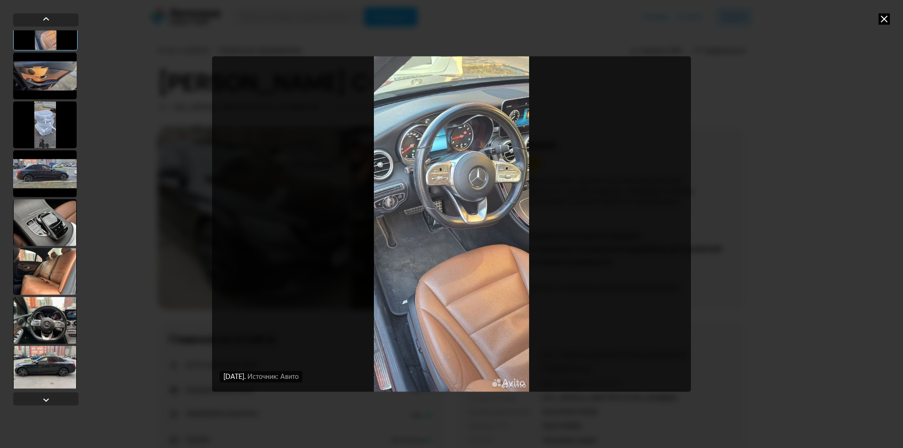
scroll to position [344, 0]
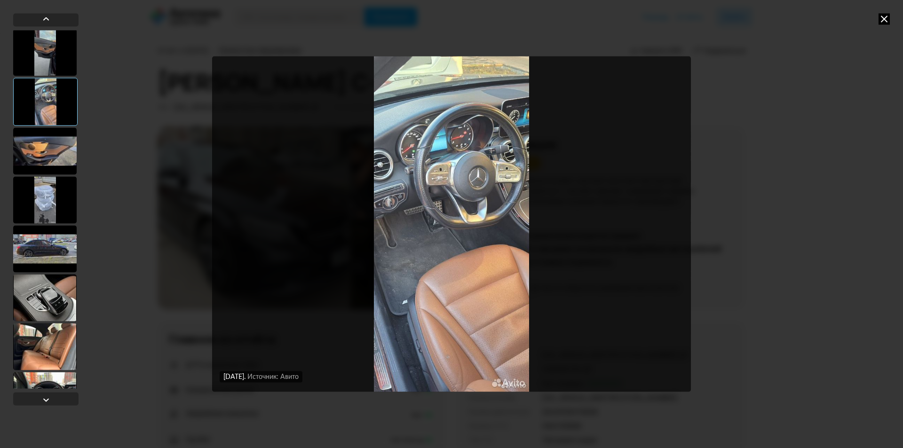
click at [53, 152] on div at bounding box center [44, 150] width 63 height 47
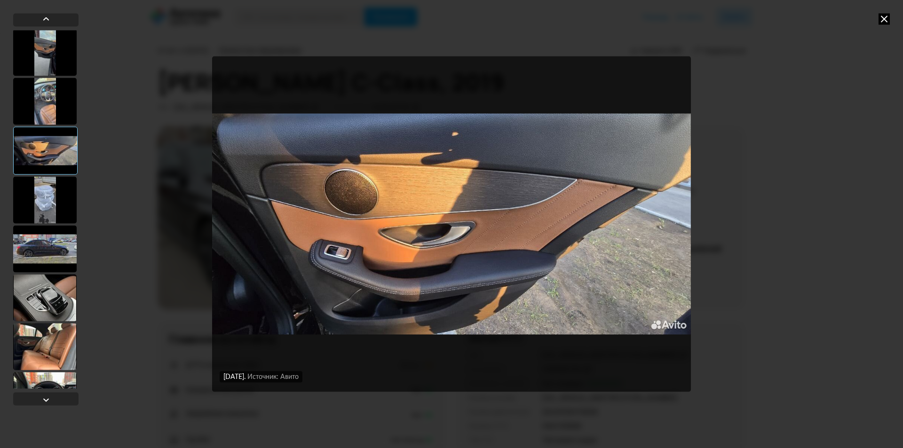
click at [52, 51] on div at bounding box center [44, 52] width 63 height 47
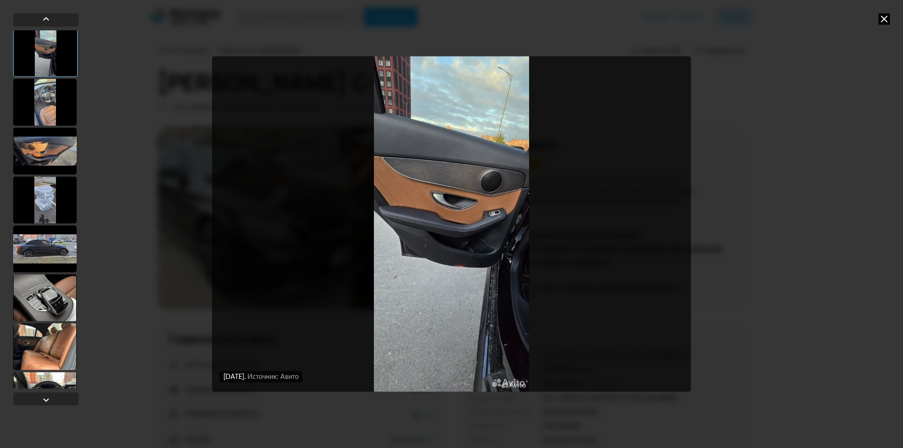
click at [36, 104] on div at bounding box center [44, 102] width 63 height 47
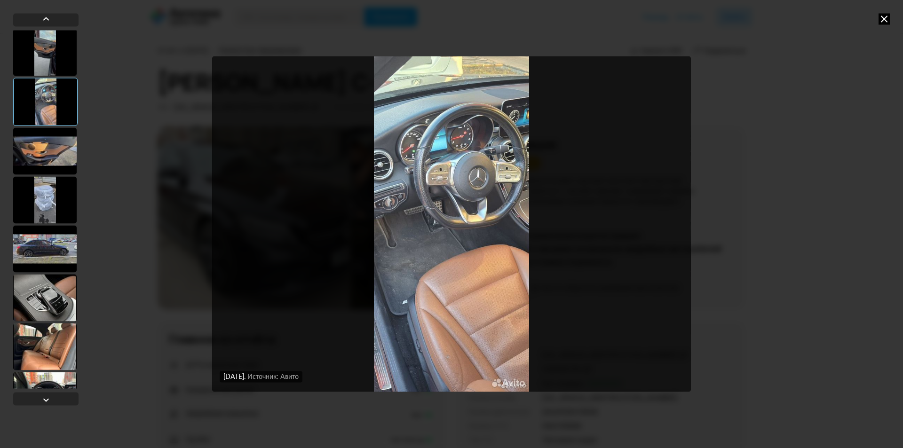
click at [456, 363] on img "Go to Slide 9" at bounding box center [451, 224] width 479 height 336
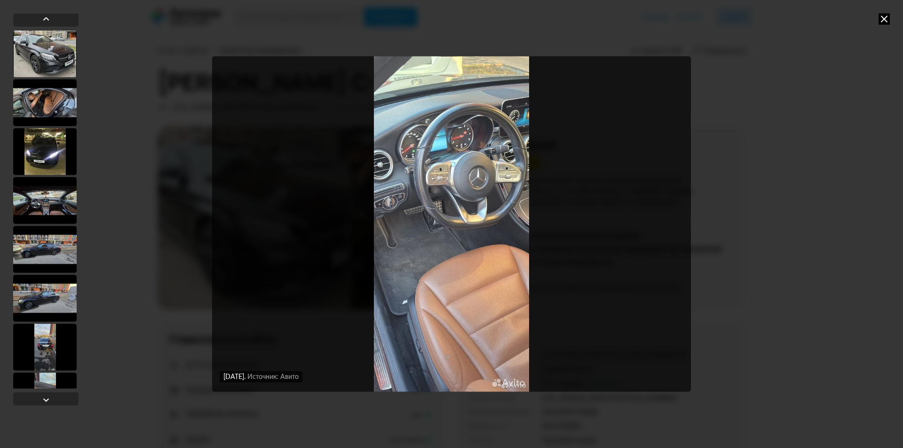
click at [462, 118] on img "Go to Slide 9" at bounding box center [451, 224] width 479 height 336
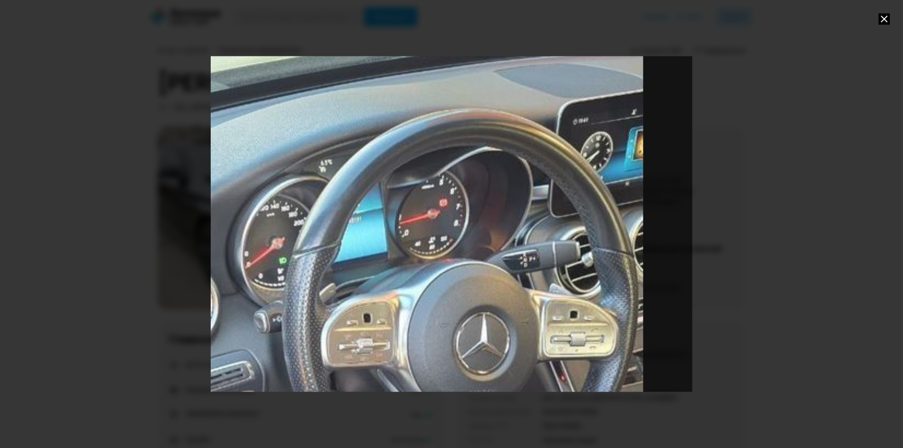
drag, startPoint x: 487, startPoint y: 132, endPoint x: 458, endPoint y: 332, distance: 202.5
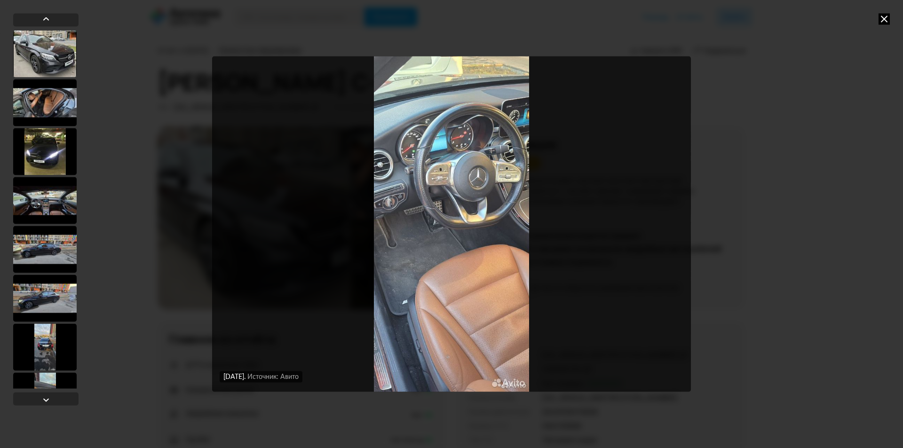
drag, startPoint x: 26, startPoint y: 209, endPoint x: 33, endPoint y: 209, distance: 7.5
click at [26, 209] on div at bounding box center [44, 200] width 63 height 47
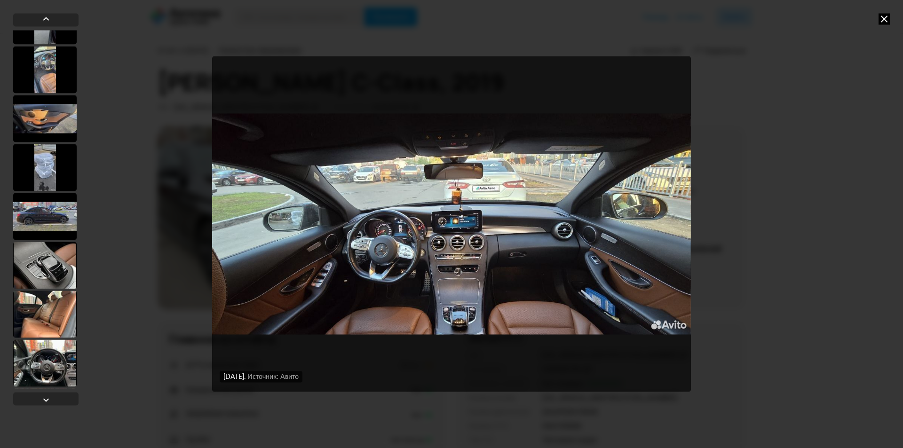
click at [56, 211] on div at bounding box center [44, 216] width 63 height 47
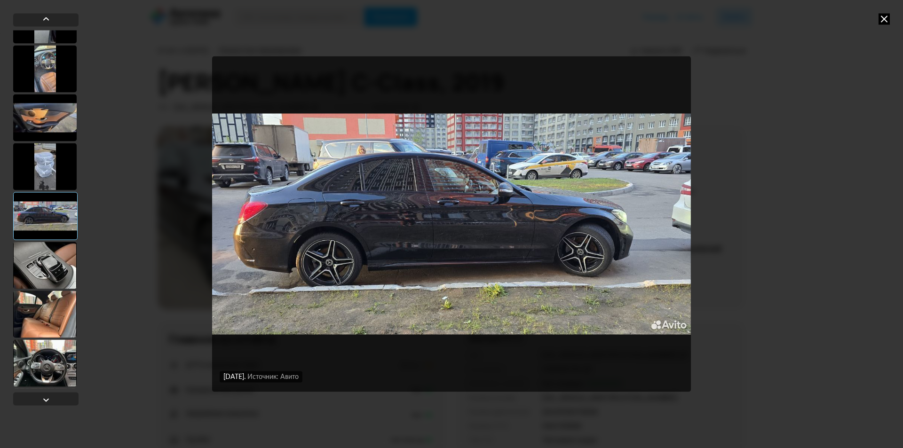
scroll to position [375, 0]
click at [56, 260] on div at bounding box center [44, 266] width 63 height 47
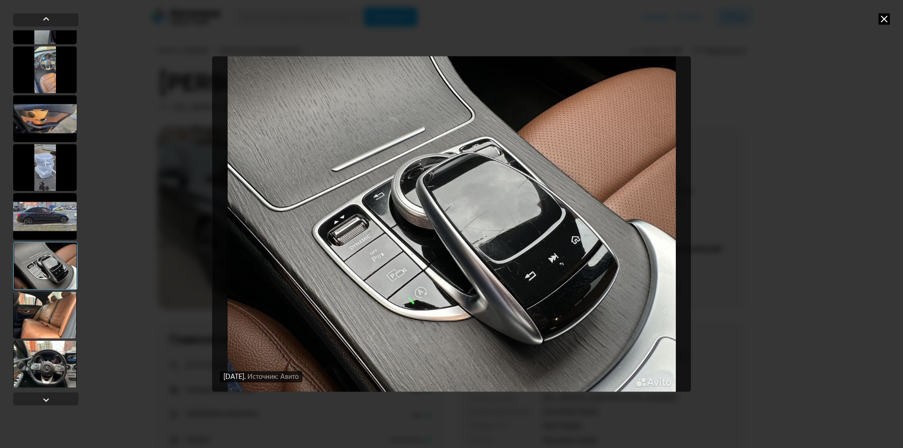
click at [55, 213] on div at bounding box center [44, 216] width 63 height 47
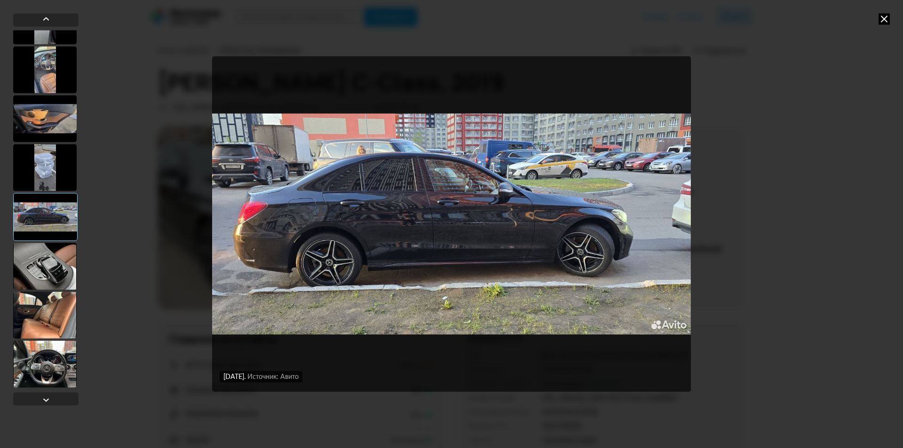
click at [259, 222] on img "Go to Slide 12" at bounding box center [451, 224] width 479 height 336
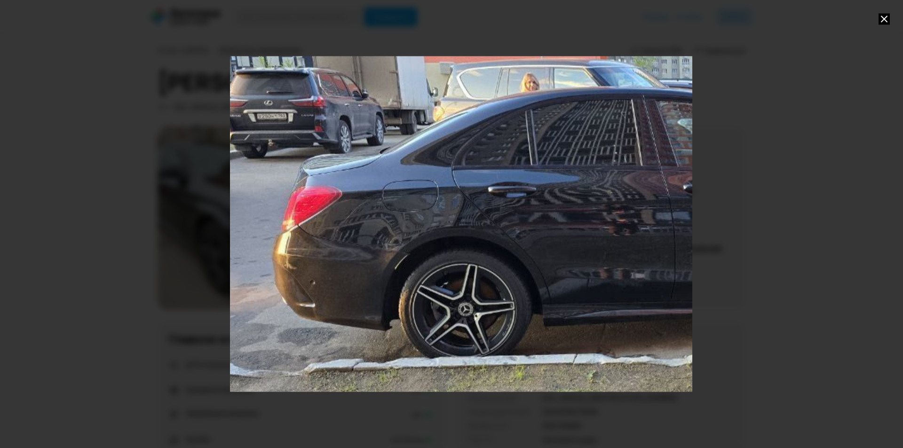
drag, startPoint x: 289, startPoint y: 238, endPoint x: 549, endPoint y: 246, distance: 260.1
click at [549, 246] on div "Go to Slide 12" at bounding box center [711, 232] width 963 height 672
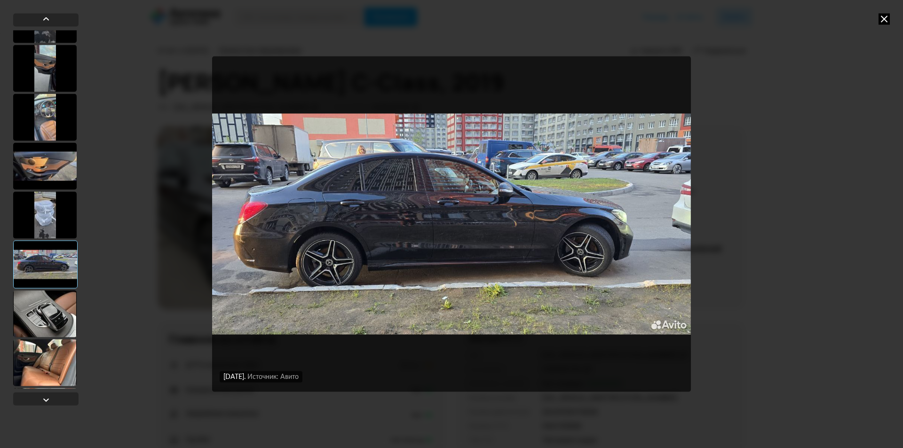
scroll to position [329, 0]
click at [63, 313] on div at bounding box center [44, 312] width 63 height 47
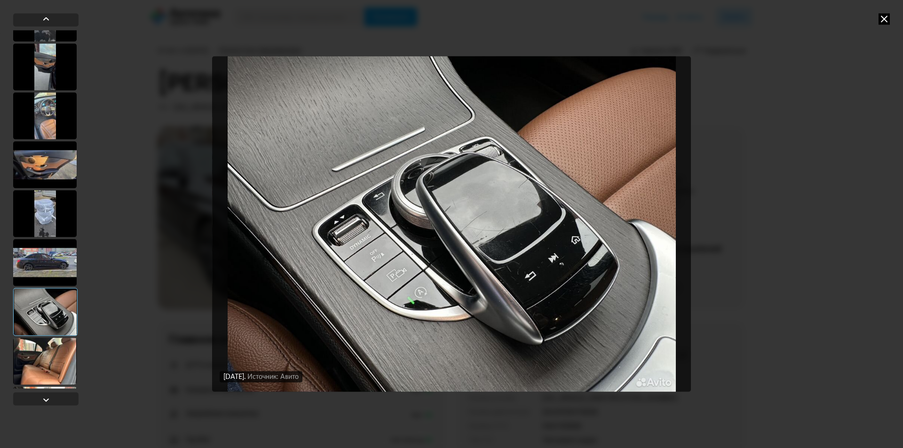
click at [62, 363] on div at bounding box center [44, 361] width 63 height 47
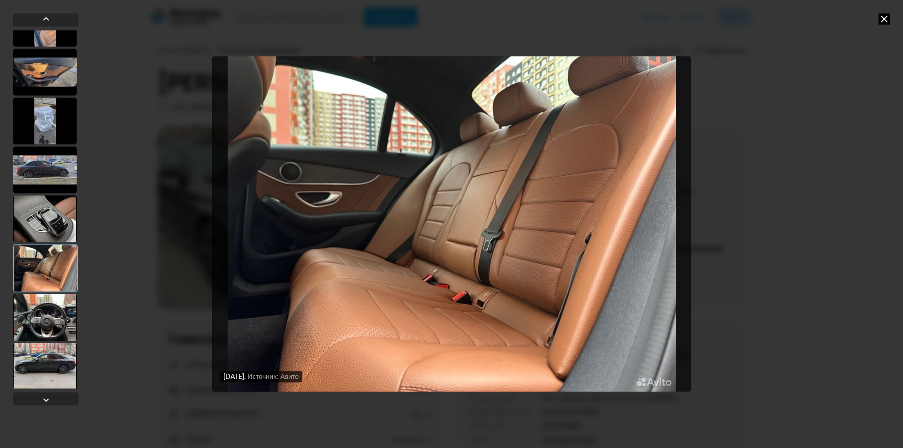
scroll to position [423, 0]
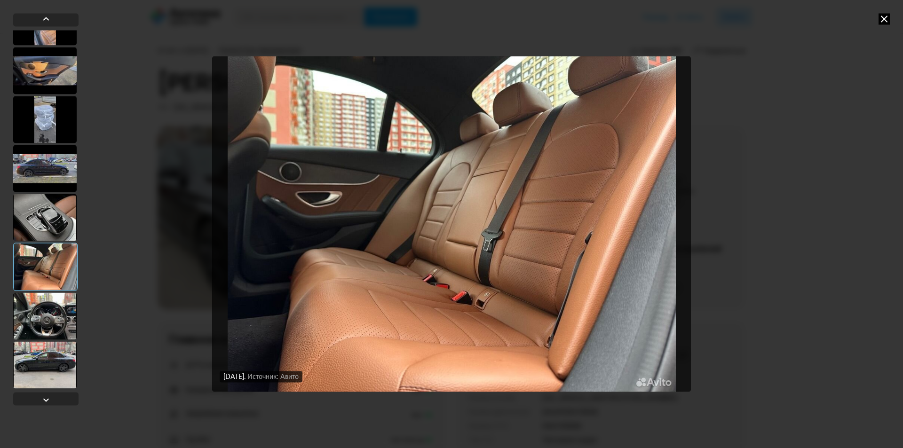
click at [59, 325] on div at bounding box center [44, 315] width 63 height 47
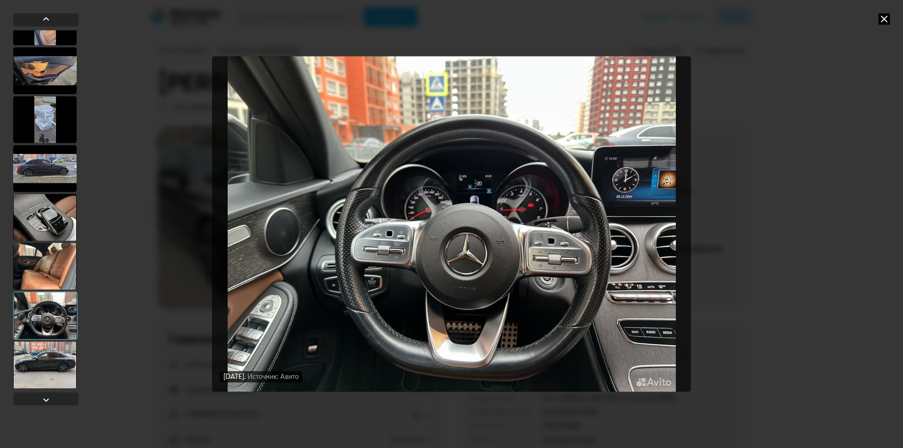
click at [56, 362] on div at bounding box center [44, 364] width 63 height 47
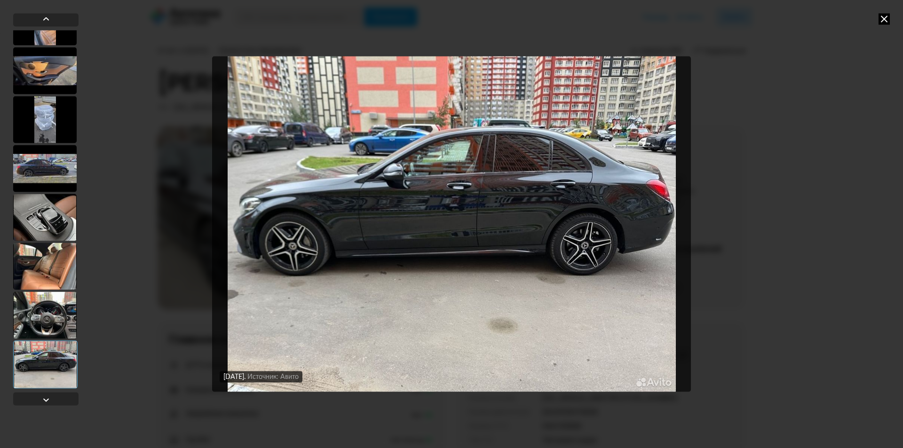
click at [291, 213] on img "Go to Slide 16" at bounding box center [451, 224] width 479 height 336
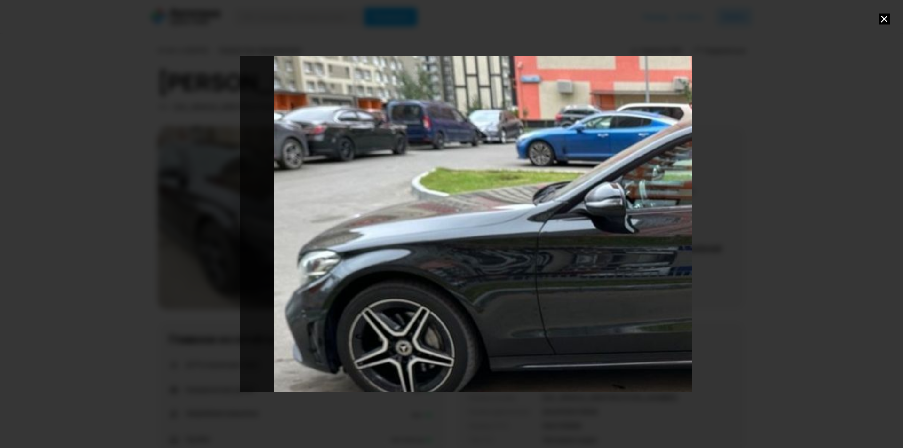
drag, startPoint x: 306, startPoint y: 225, endPoint x: 570, endPoint y: 300, distance: 274.3
click at [570, 300] on div "Go to Slide 16" at bounding box center [721, 304] width 963 height 672
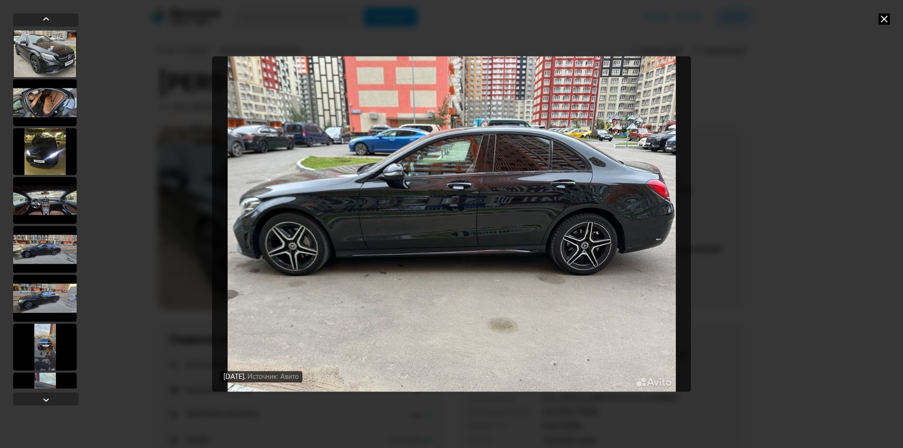
click at [627, 201] on img "Go to Slide 16" at bounding box center [451, 224] width 479 height 336
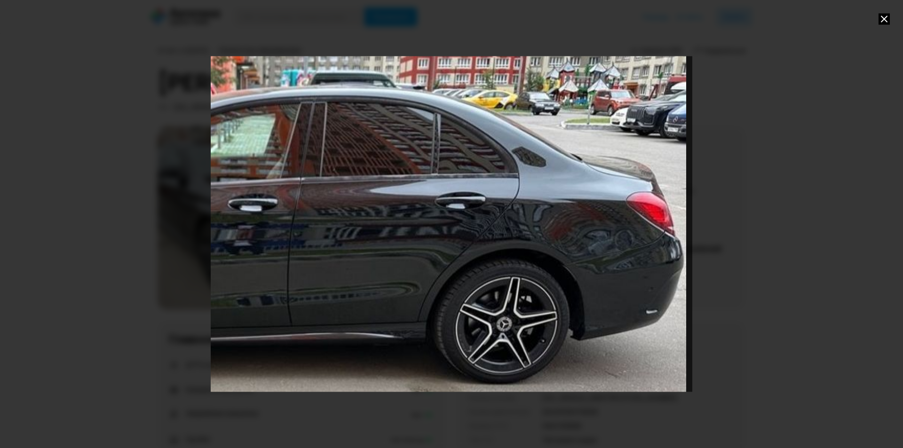
drag, startPoint x: 647, startPoint y: 226, endPoint x: 434, endPoint y: 283, distance: 221.4
click at [434, 283] on div "Go to Slide 16" at bounding box center [237, 281] width 963 height 672
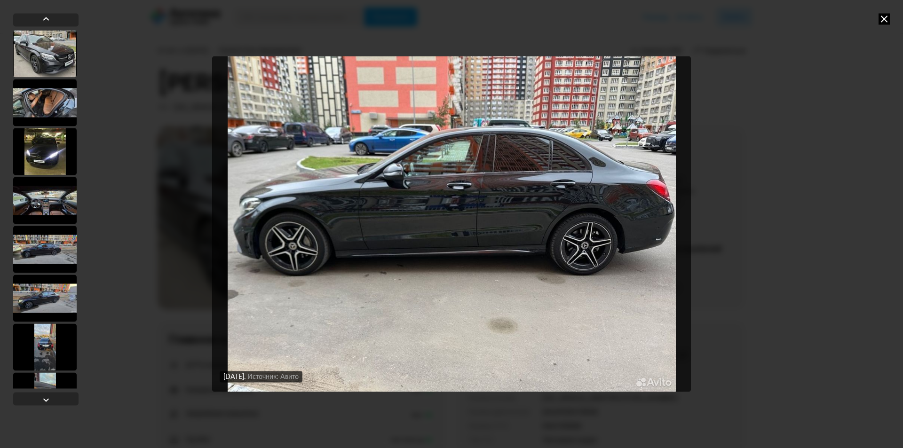
click at [531, 225] on img "Go to Slide 16" at bounding box center [451, 224] width 479 height 336
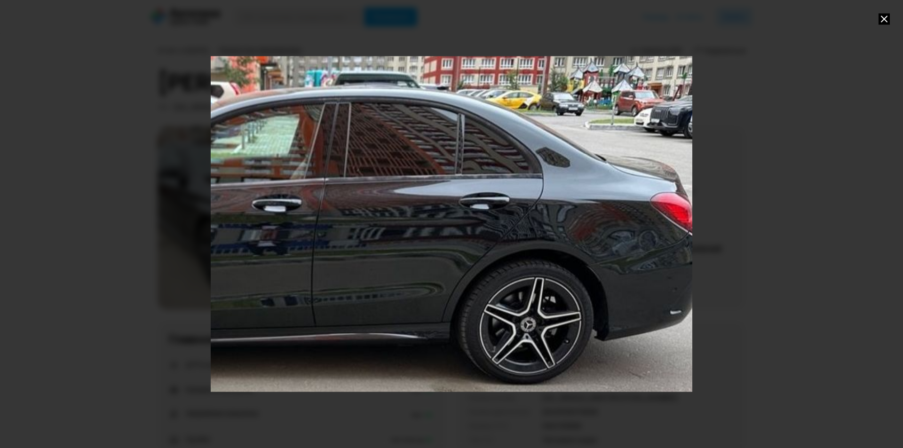
drag, startPoint x: 541, startPoint y: 234, endPoint x: 379, endPoint y: 285, distance: 170.6
click at [379, 285] on div "Go to Slide 16" at bounding box center [261, 281] width 963 height 672
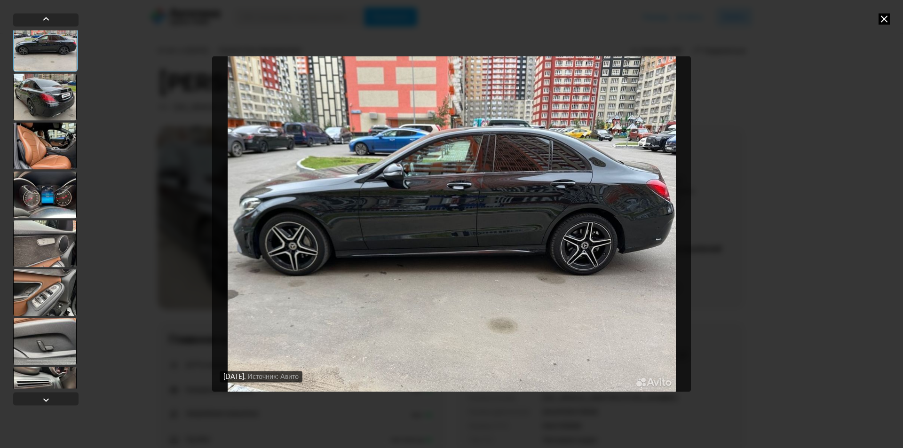
scroll to position [705, 0]
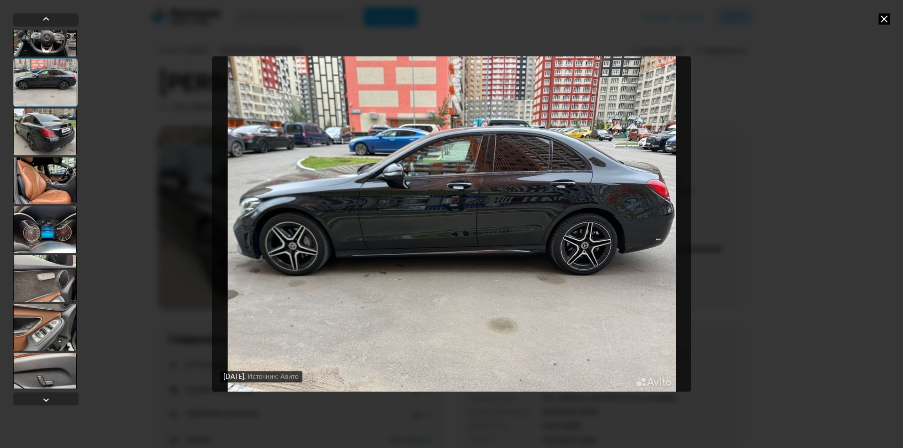
click at [641, 221] on img "Go to Slide 16" at bounding box center [451, 224] width 479 height 336
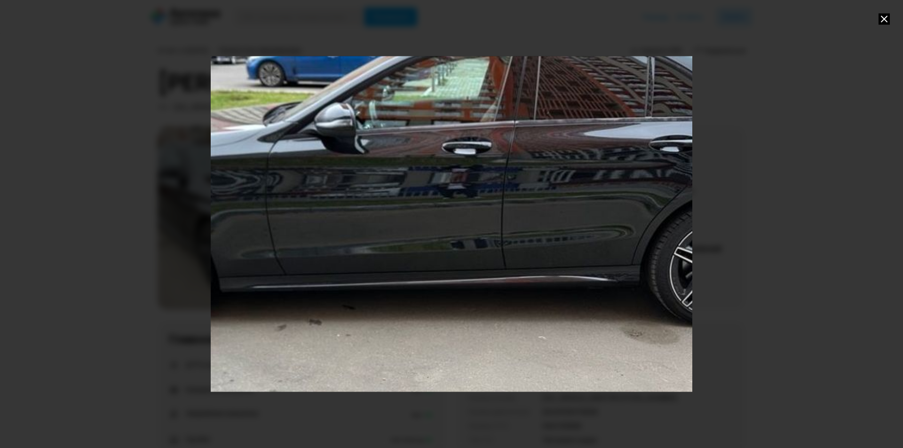
click at [641, 221] on div "Go to Slide 16" at bounding box center [451, 224] width 963 height 672
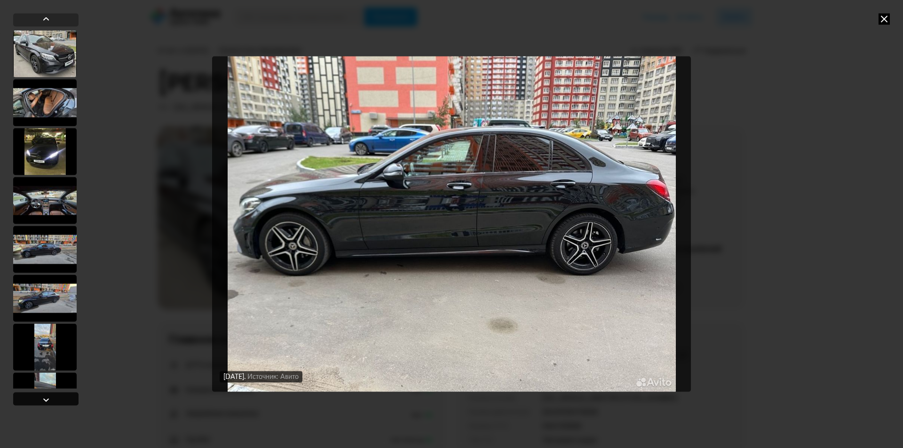
click at [57, 399] on div at bounding box center [45, 398] width 65 height 13
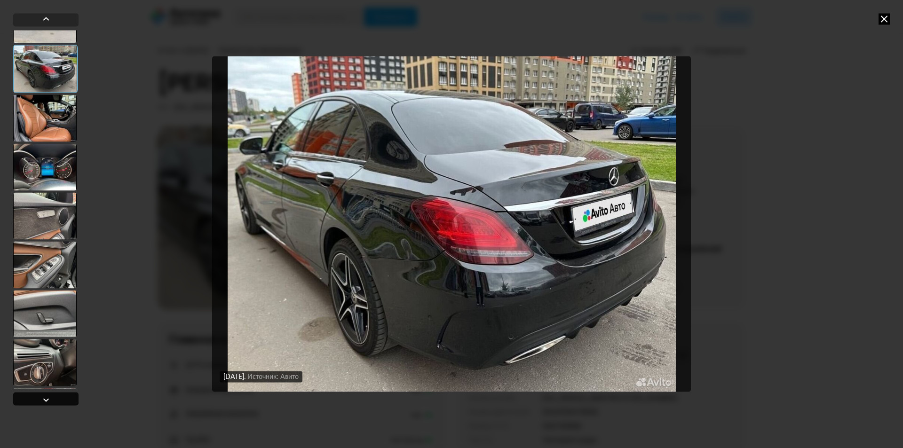
click at [57, 399] on div at bounding box center [45, 398] width 65 height 13
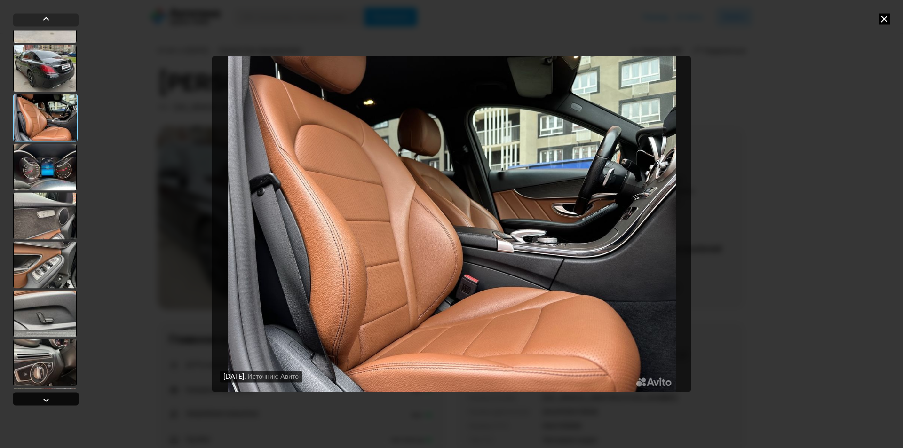
click at [57, 399] on div at bounding box center [45, 398] width 65 height 13
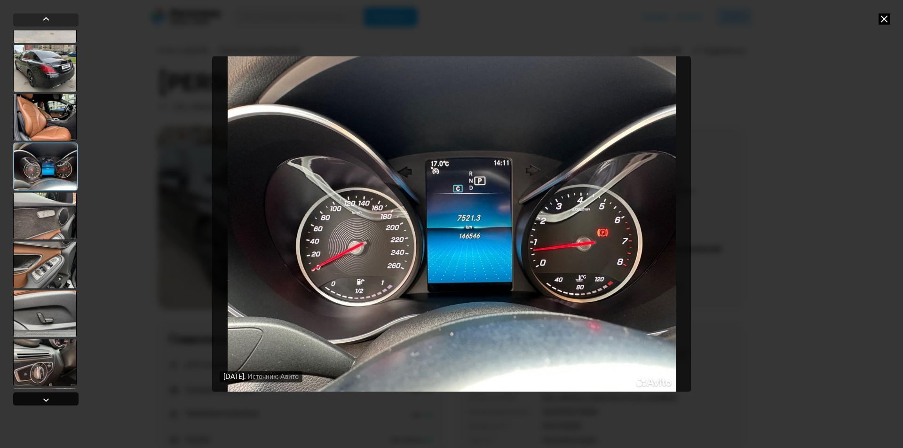
click at [57, 399] on div at bounding box center [45, 398] width 65 height 13
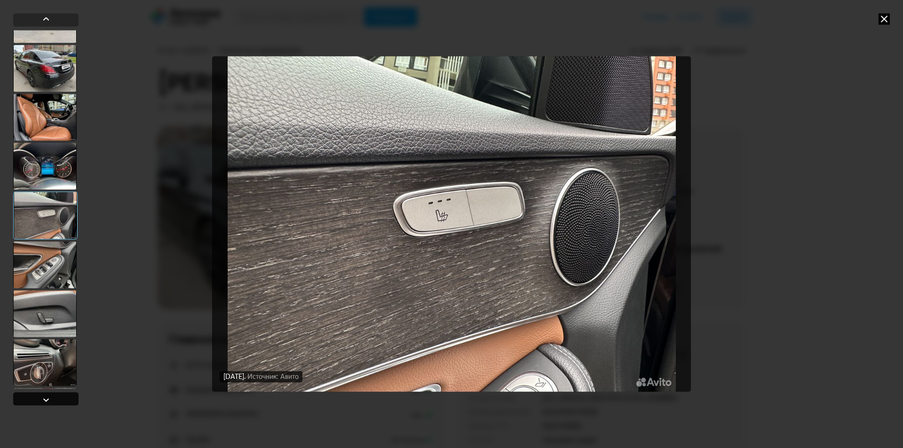
click at [57, 399] on div at bounding box center [45, 398] width 65 height 13
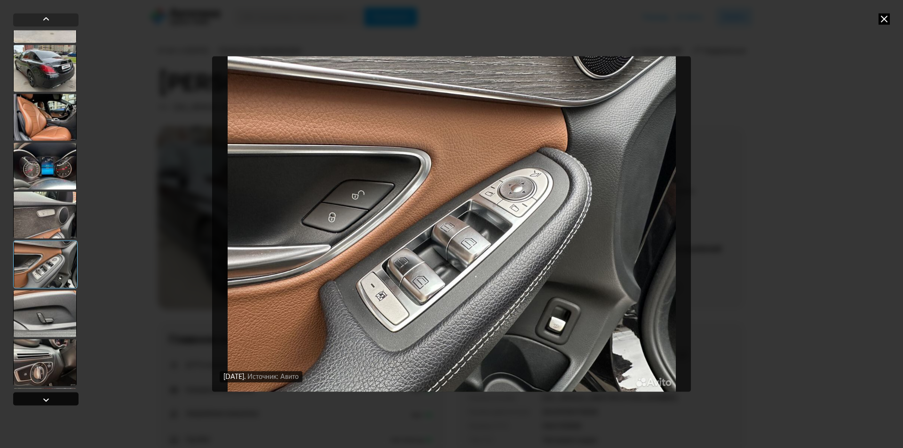
click at [57, 399] on div at bounding box center [45, 398] width 65 height 13
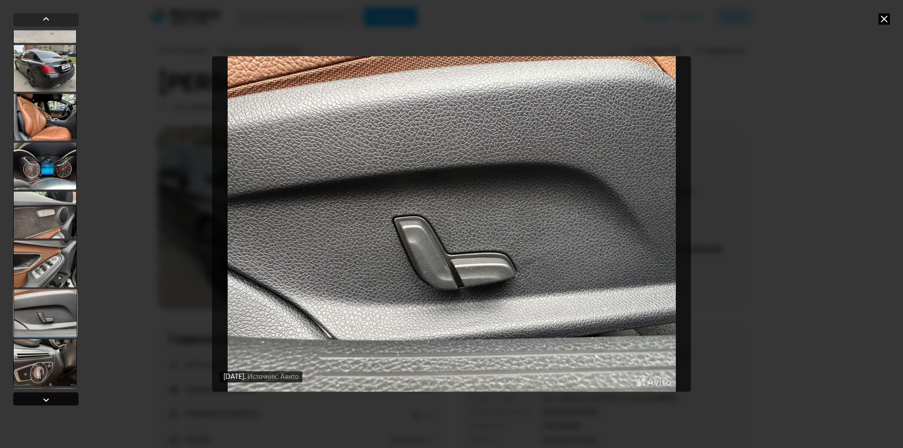
click at [57, 399] on div at bounding box center [45, 398] width 65 height 13
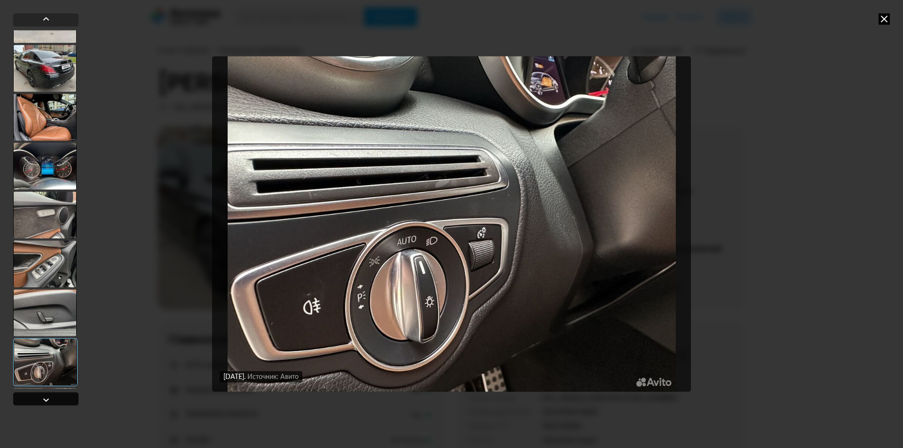
click at [57, 399] on div at bounding box center [45, 398] width 65 height 13
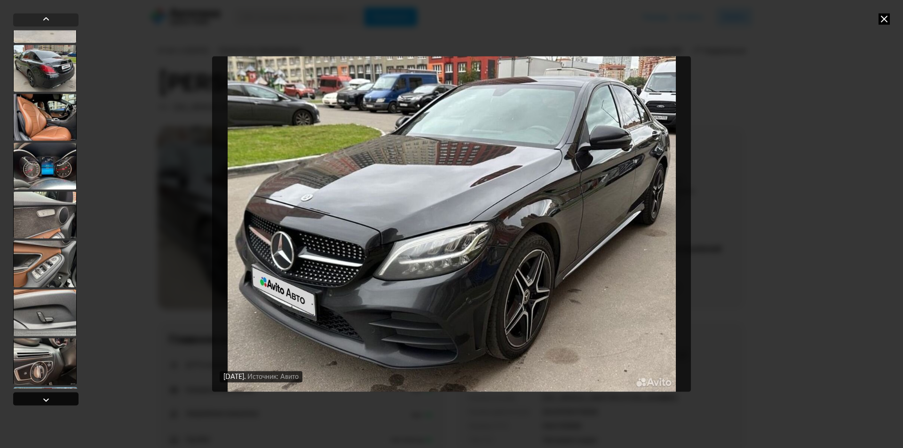
click at [57, 399] on div at bounding box center [45, 398] width 65 height 13
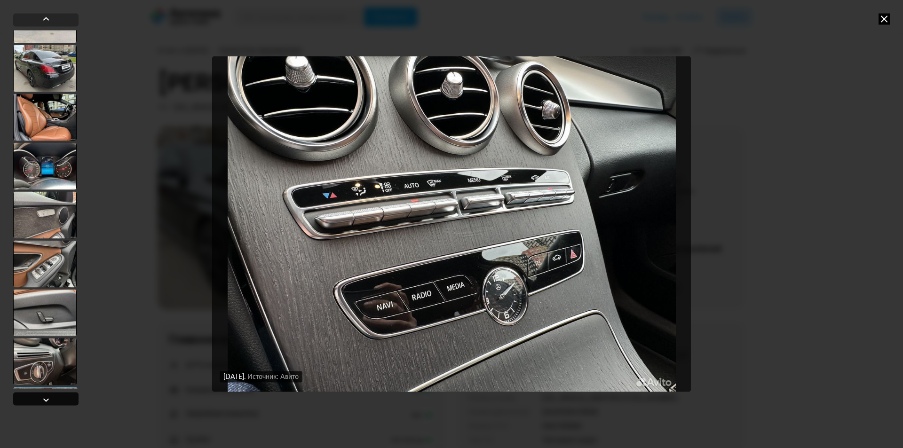
scroll to position [1144, 0]
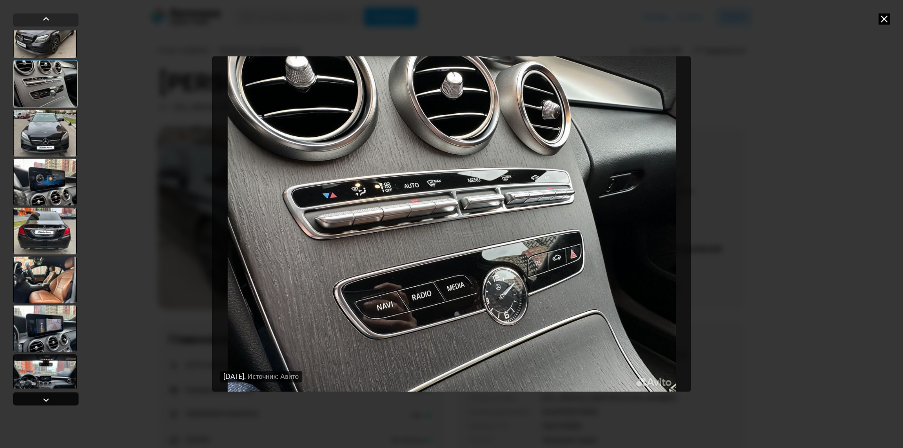
click at [57, 399] on div at bounding box center [45, 398] width 65 height 13
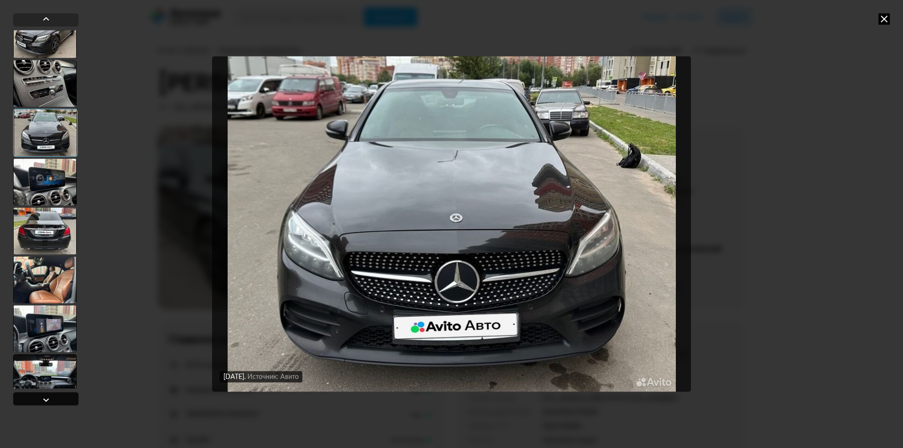
click at [57, 399] on div at bounding box center [45, 398] width 65 height 13
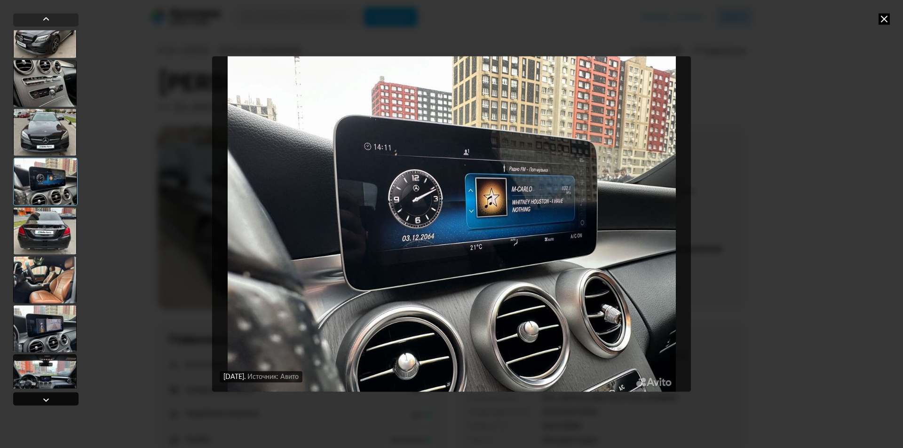
click at [57, 399] on div at bounding box center [45, 398] width 65 height 13
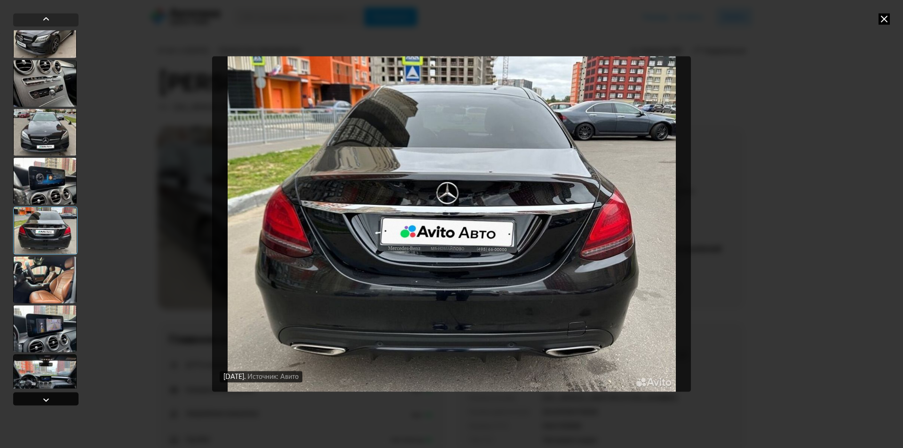
click at [57, 399] on div at bounding box center [45, 398] width 65 height 13
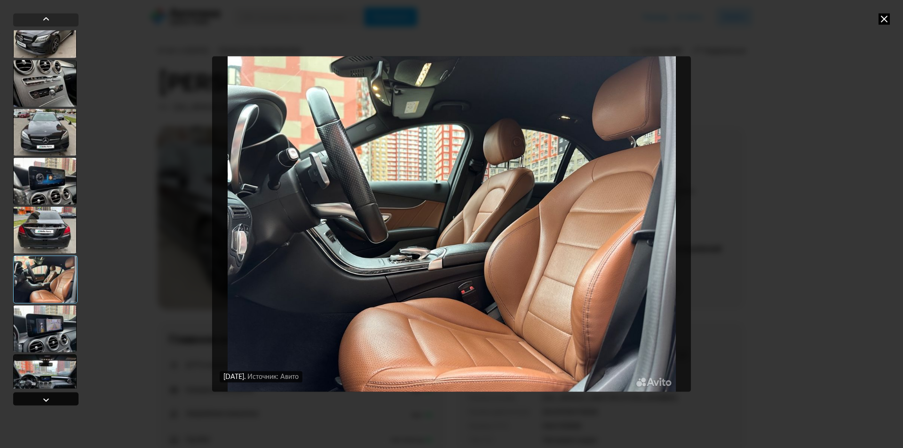
click at [57, 399] on div at bounding box center [45, 398] width 65 height 13
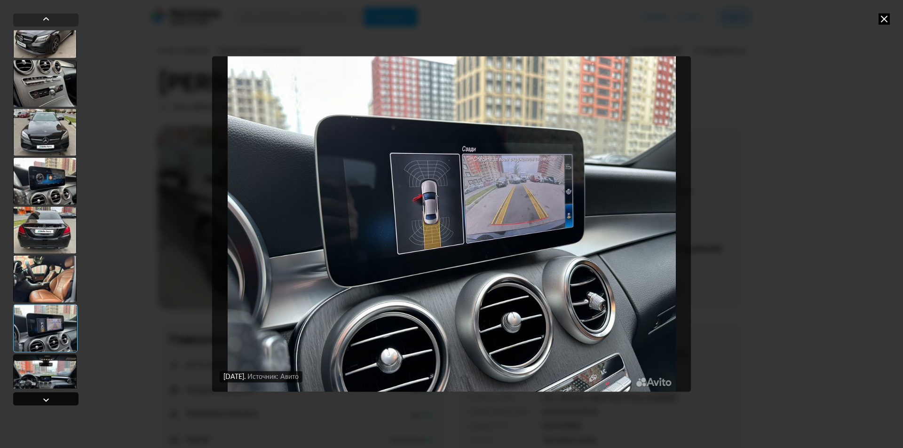
click at [57, 399] on div at bounding box center [45, 398] width 65 height 13
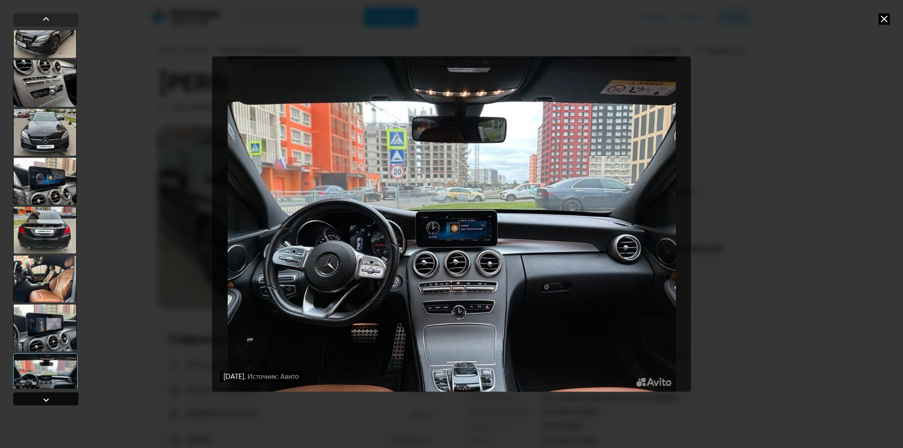
click at [57, 400] on div at bounding box center [45, 398] width 65 height 13
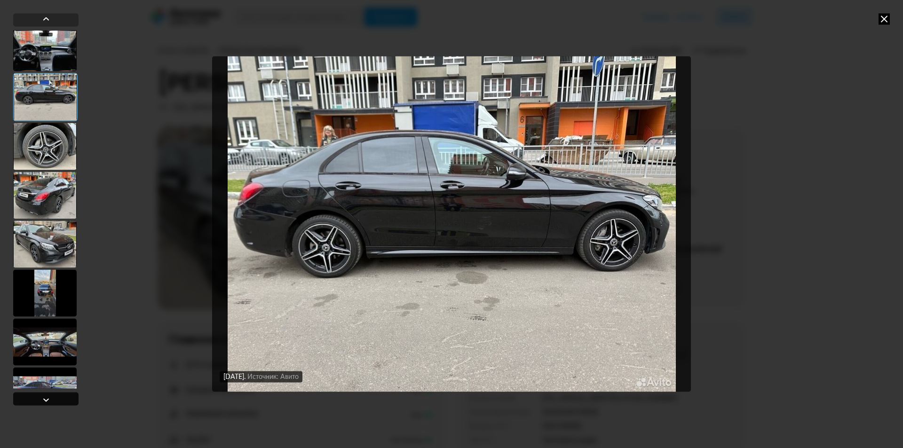
click at [57, 400] on div at bounding box center [45, 398] width 65 height 13
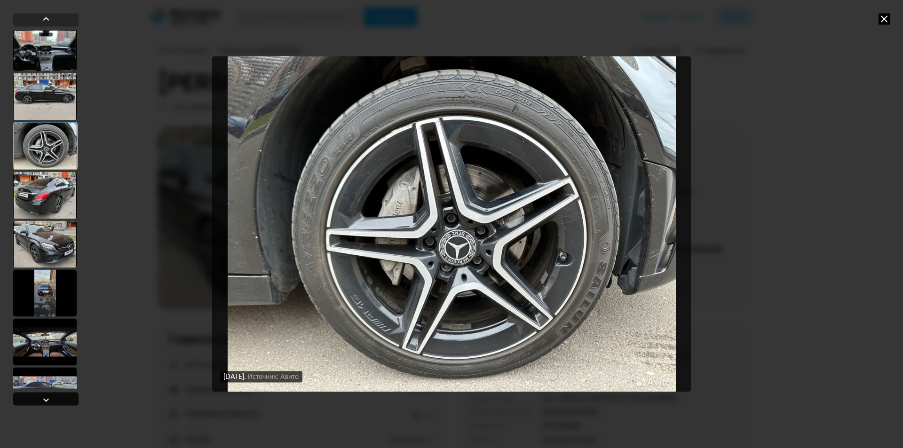
click at [53, 400] on div at bounding box center [45, 398] width 65 height 13
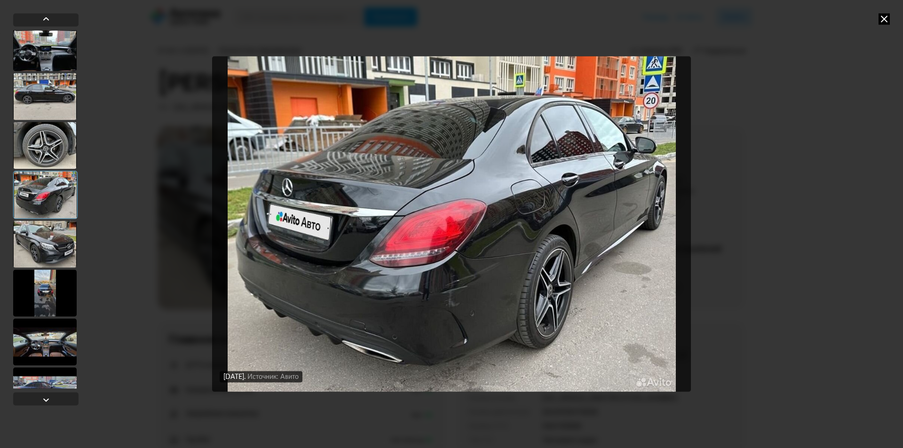
click at [454, 297] on img "Go to Slide 34" at bounding box center [451, 224] width 479 height 336
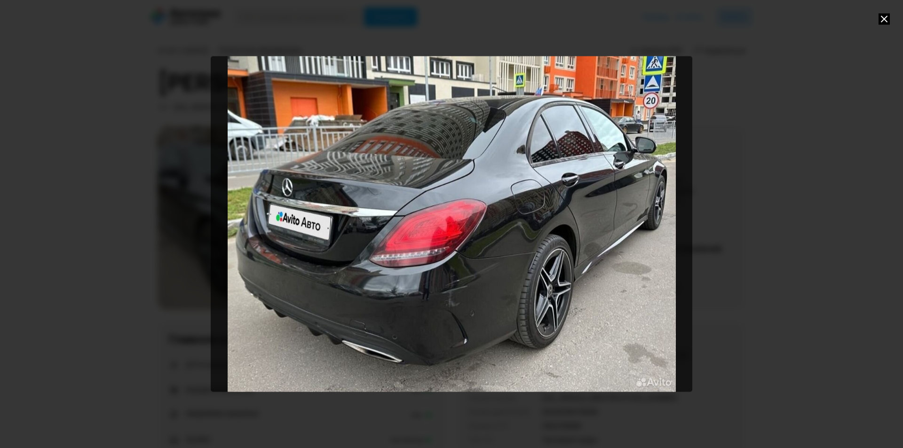
click at [457, 311] on div "Go to Slide 34" at bounding box center [451, 224] width 481 height 336
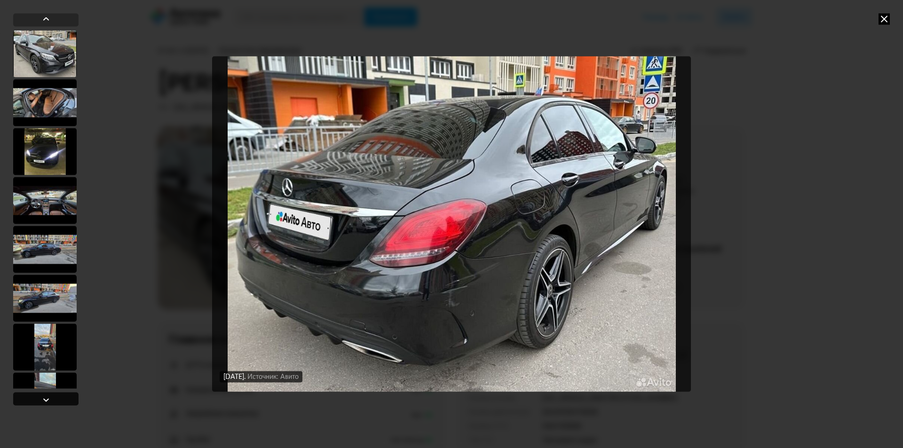
click at [53, 397] on div at bounding box center [45, 398] width 65 height 13
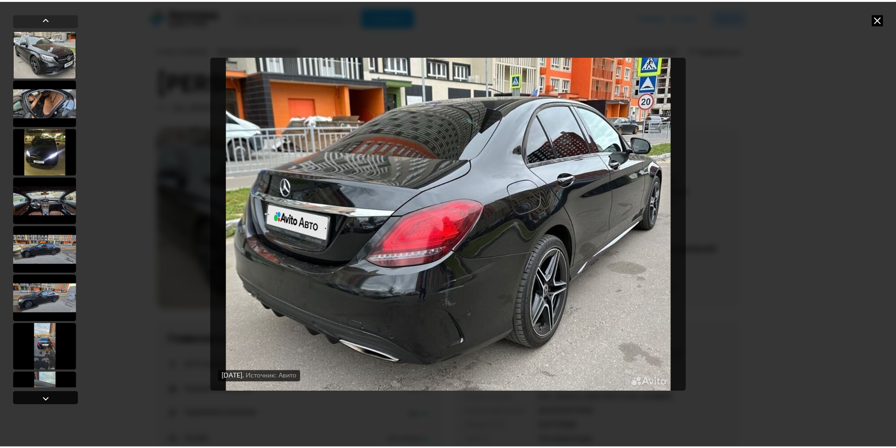
scroll to position [1614, 0]
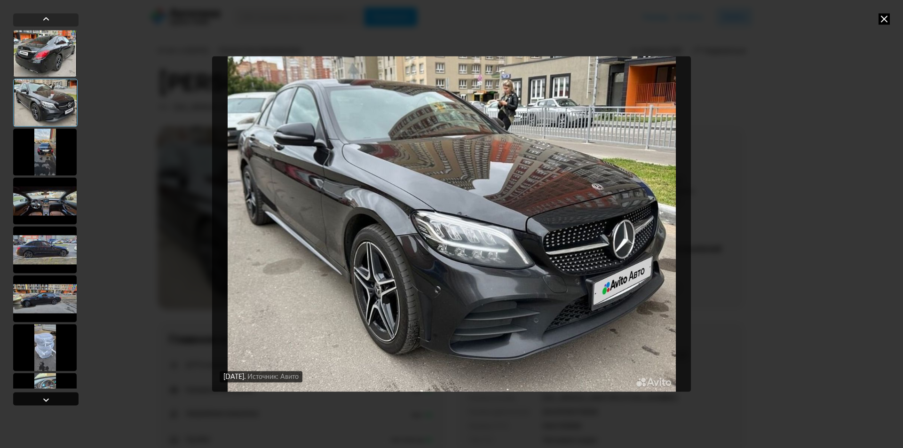
click at [53, 397] on div at bounding box center [45, 398] width 65 height 13
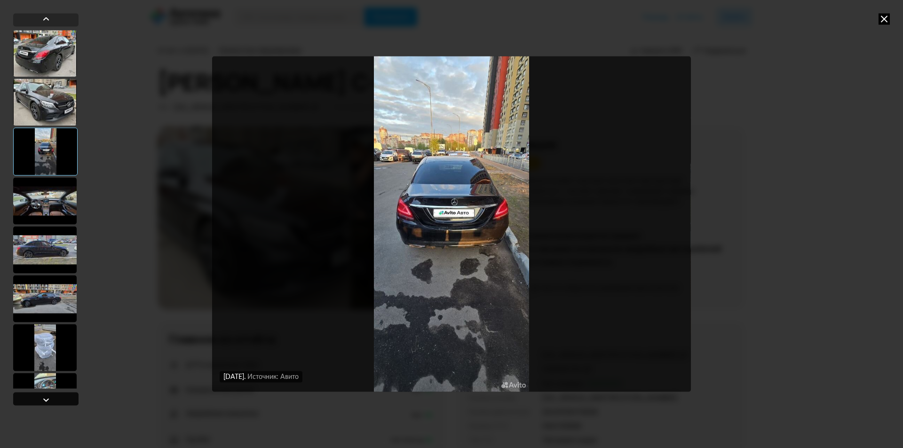
click at [53, 397] on div at bounding box center [45, 398] width 65 height 13
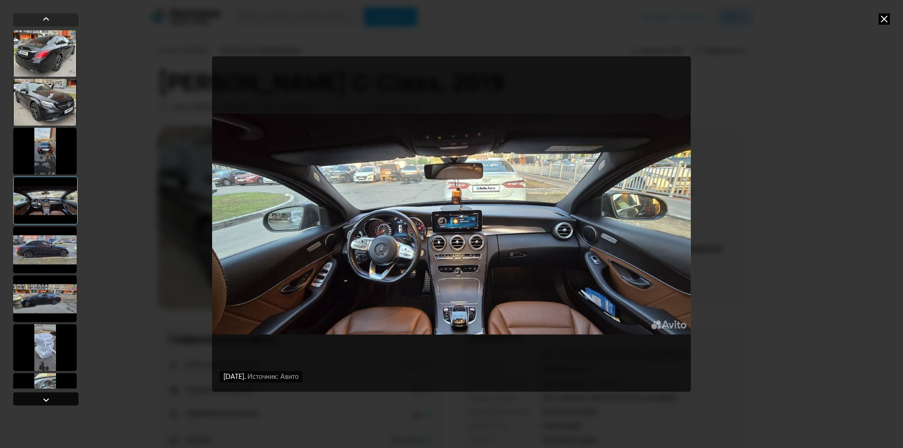
click at [53, 397] on div at bounding box center [45, 398] width 65 height 13
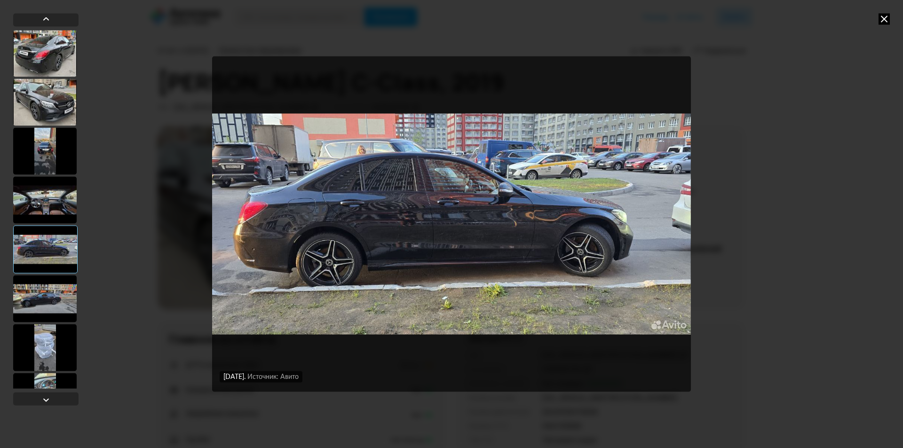
click at [818, 284] on div "[DATE] Источник: Авито [DATE] Источник: Авито [DATE] Источник: Авито [DATE] Ист…" at bounding box center [451, 224] width 903 height 448
drag, startPoint x: 815, startPoint y: 208, endPoint x: 864, endPoint y: 82, distance: 134.7
click at [816, 206] on div "[DATE] Источник: Авито [DATE] Источник: Авито [DATE] Источник: Авито [DATE] Ист…" at bounding box center [451, 224] width 903 height 448
click at [889, 16] on icon at bounding box center [883, 18] width 11 height 11
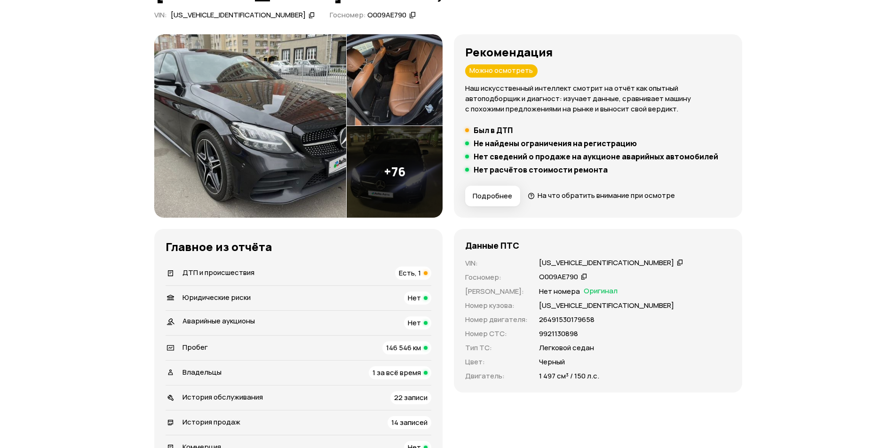
scroll to position [94, 0]
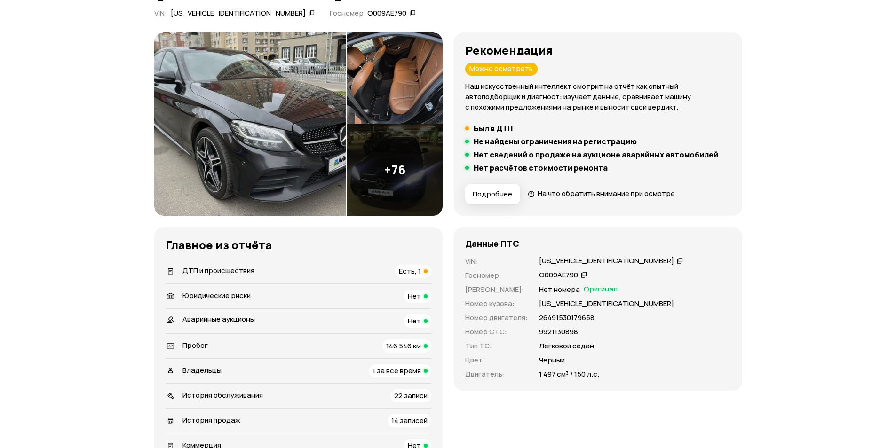
click at [530, 192] on icon at bounding box center [532, 193] width 8 height 9
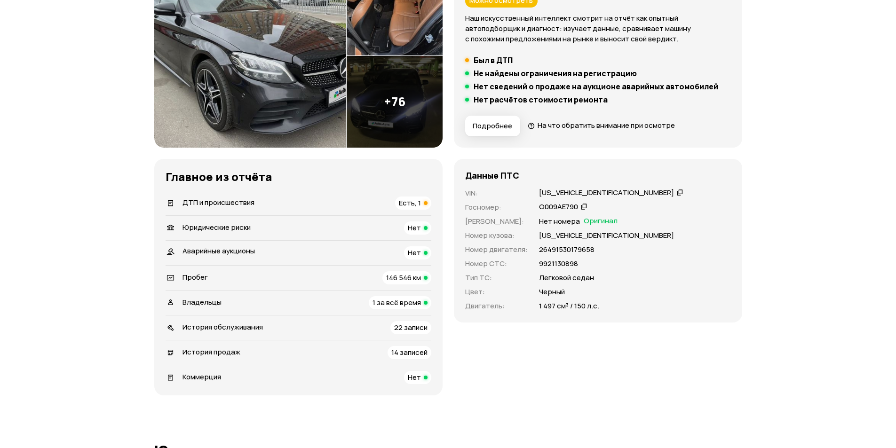
scroll to position [188, 0]
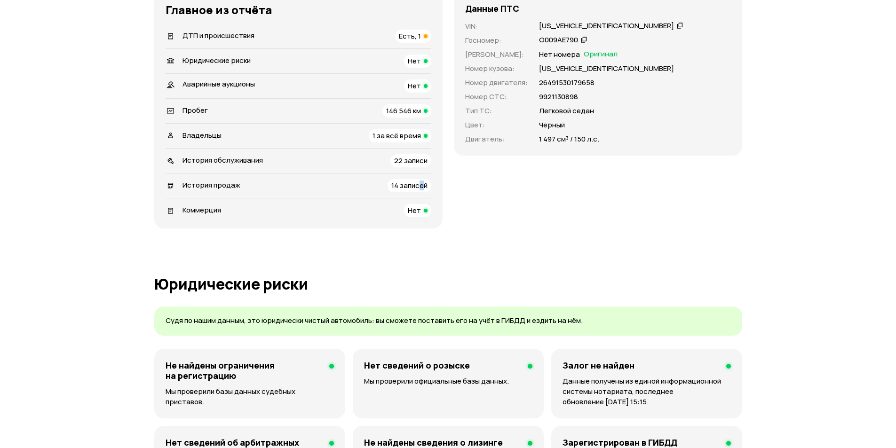
click at [418, 183] on span "14 записей" at bounding box center [409, 186] width 36 height 10
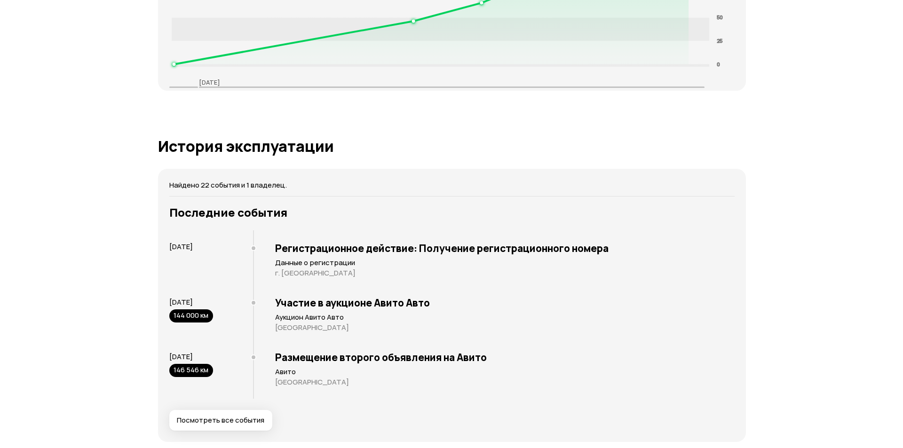
scroll to position [1731, 0]
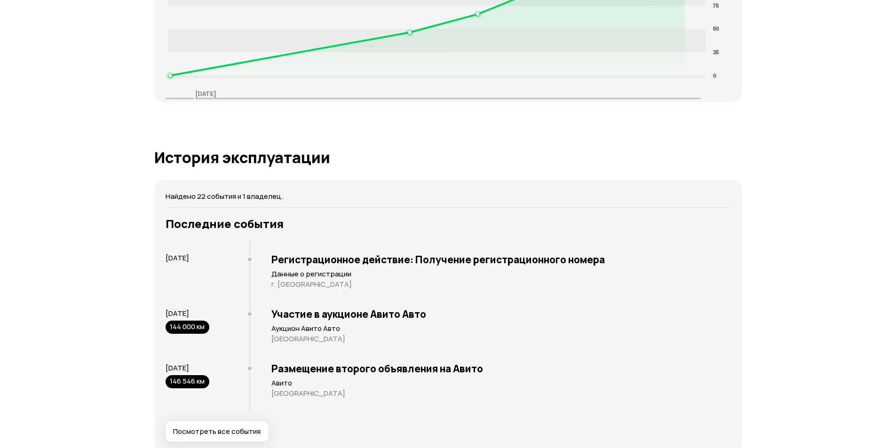
click at [215, 431] on button "Посмотреть все события" at bounding box center [217, 431] width 103 height 21
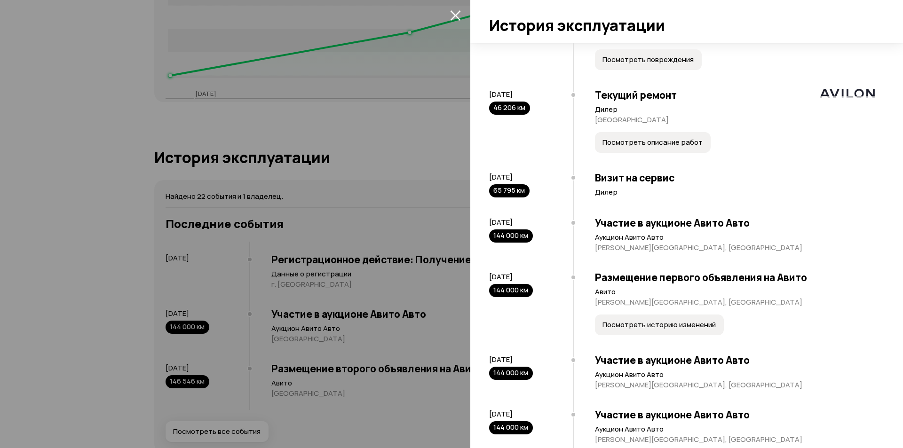
scroll to position [329, 0]
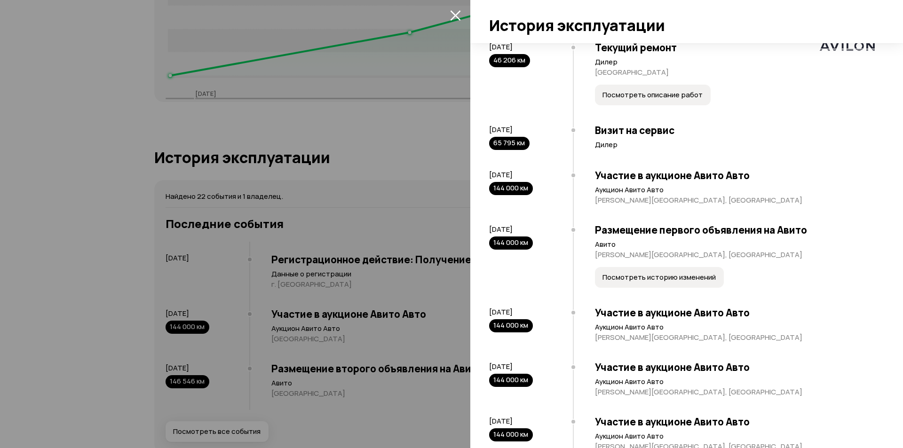
click at [660, 277] on span "Посмотреть историю изменений" at bounding box center [658, 277] width 113 height 9
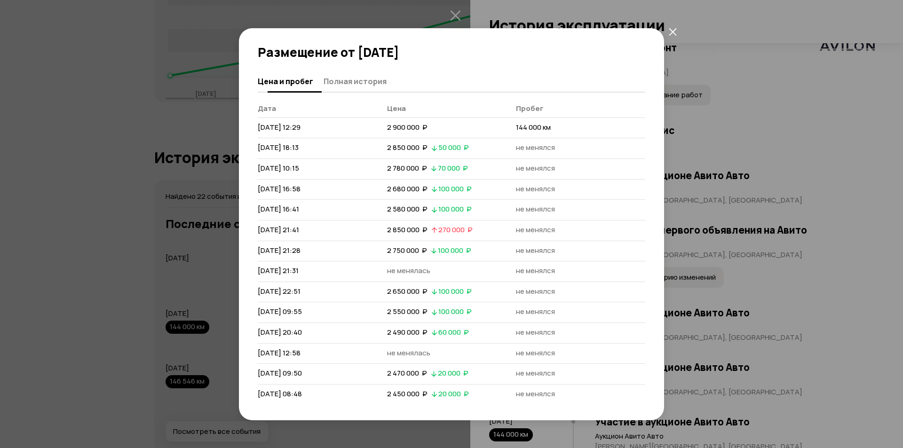
click at [376, 82] on span "Полная история" at bounding box center [354, 81] width 63 height 9
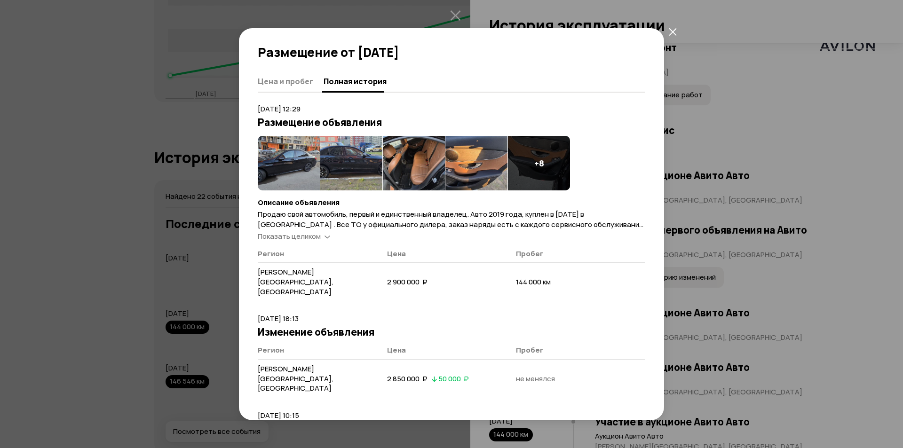
click at [301, 237] on span "Показать целиком" at bounding box center [289, 236] width 63 height 10
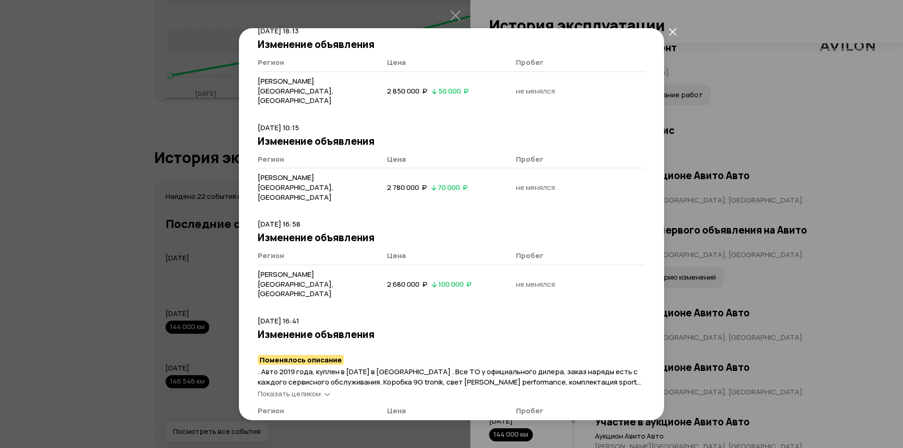
click at [301, 389] on span "Показать целиком" at bounding box center [289, 394] width 63 height 10
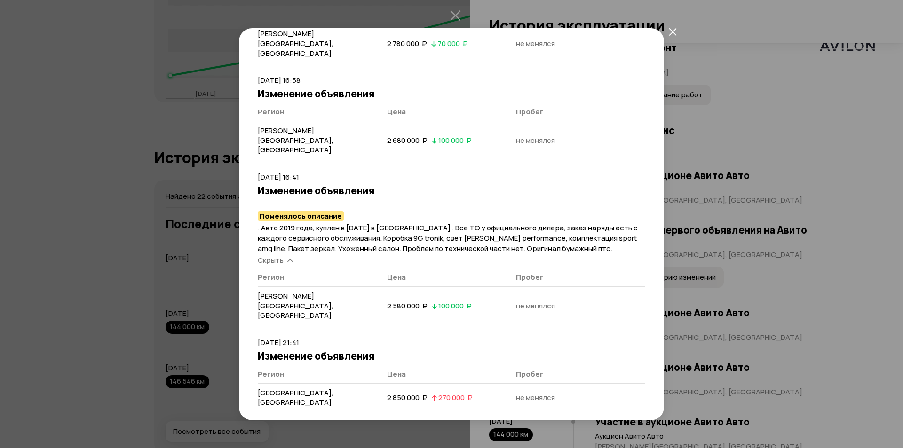
scroll to position [517, 0]
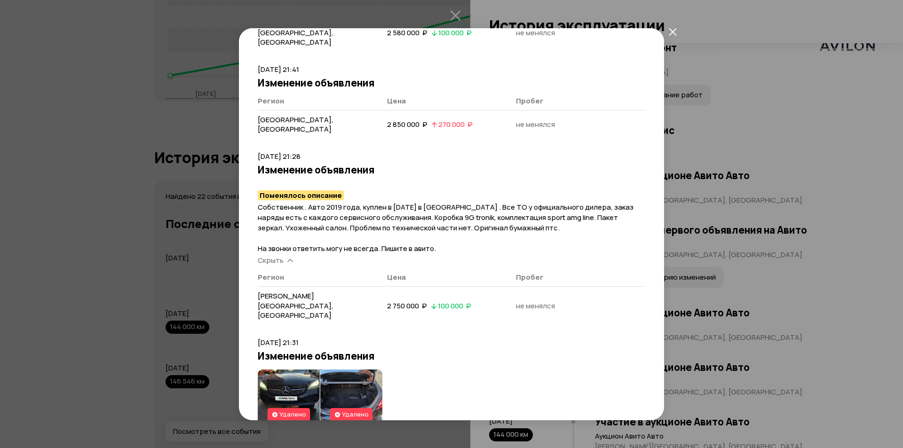
scroll to position [752, 0]
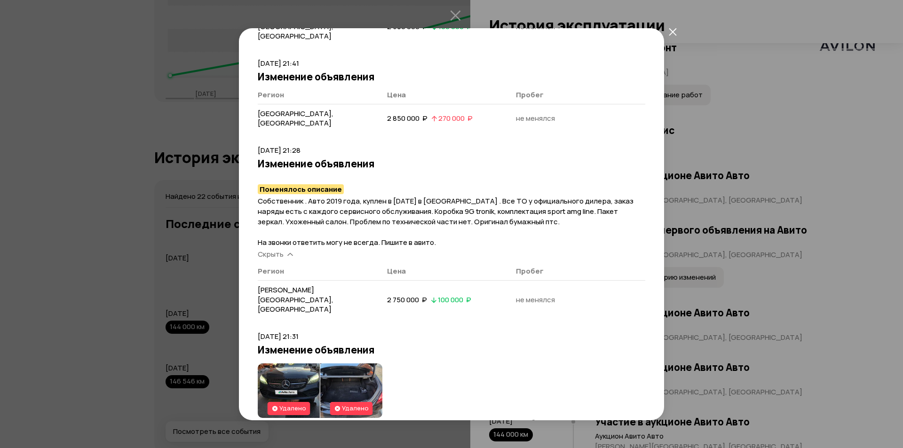
click at [292, 363] on img at bounding box center [289, 390] width 62 height 55
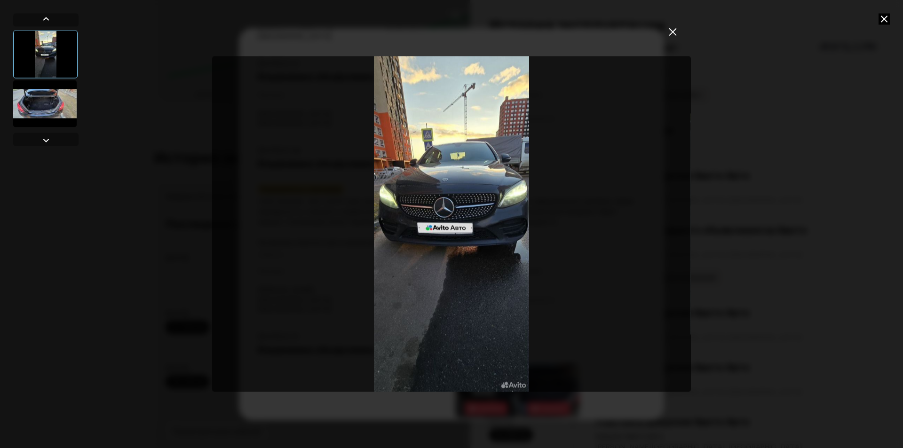
click at [468, 190] on img "Go to Slide 1" at bounding box center [451, 224] width 479 height 336
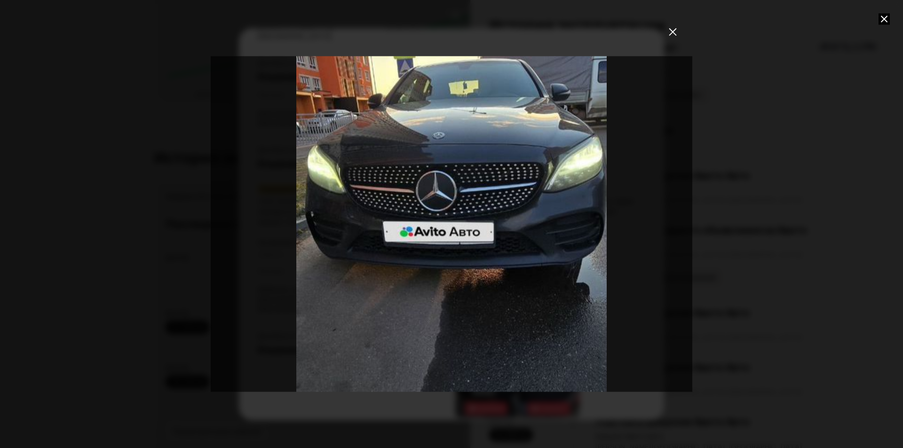
click at [468, 190] on div "Go to Slide 1" at bounding box center [451, 224] width 963 height 672
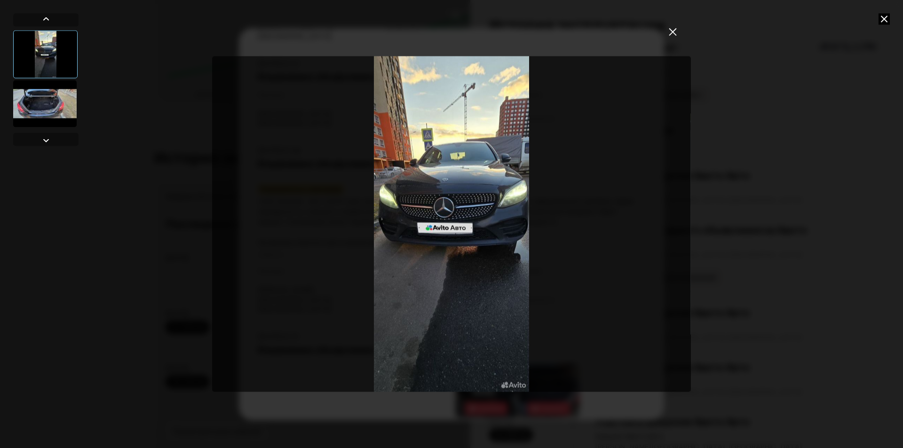
click at [51, 100] on div at bounding box center [44, 103] width 63 height 47
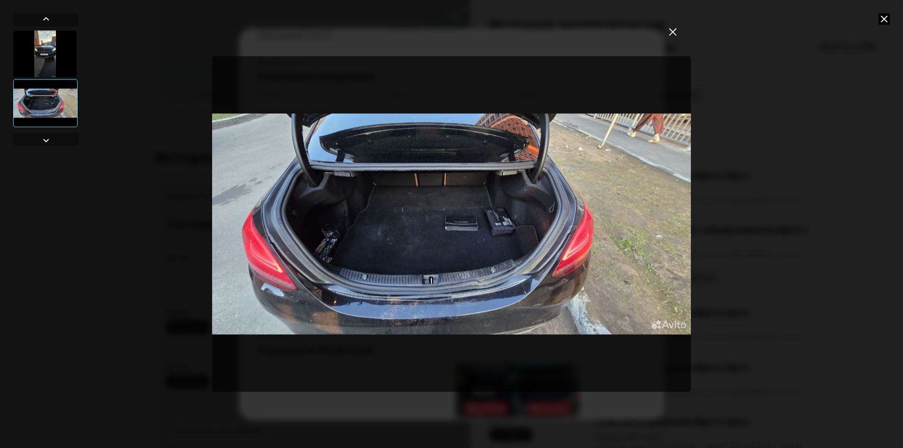
click at [390, 226] on img "Go to Slide 2" at bounding box center [451, 224] width 479 height 336
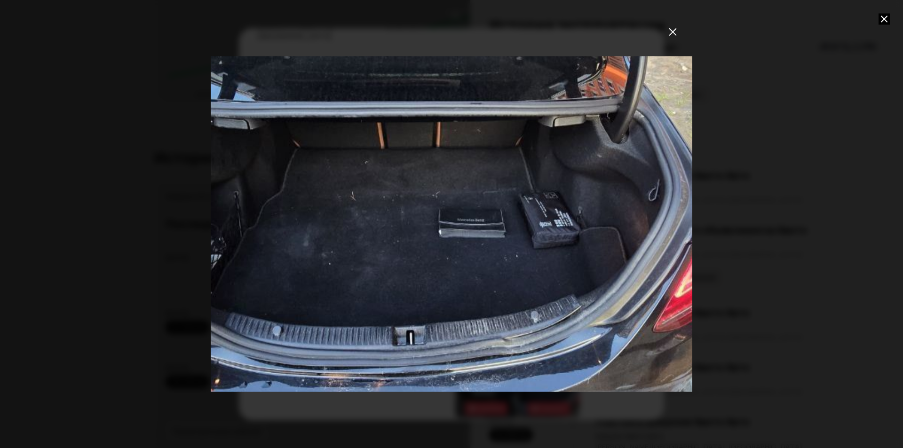
click at [390, 226] on div "Go to Slide 2" at bounding box center [451, 224] width 963 height 672
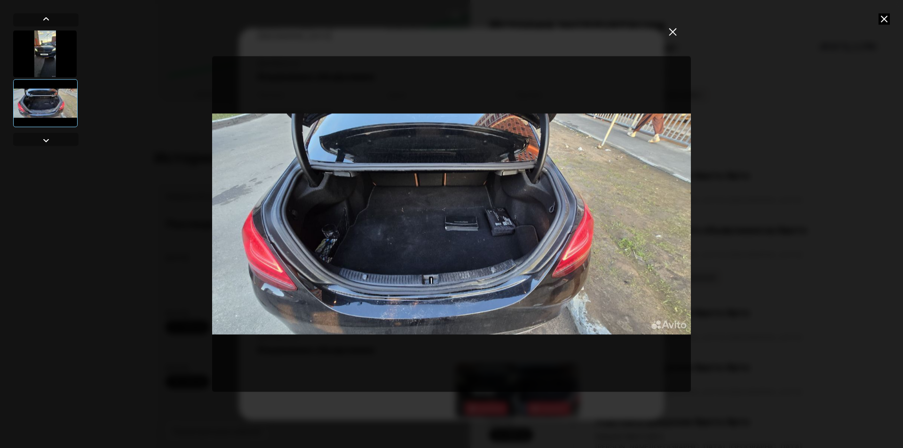
click at [672, 35] on icon "закрыть" at bounding box center [673, 32] width 8 height 8
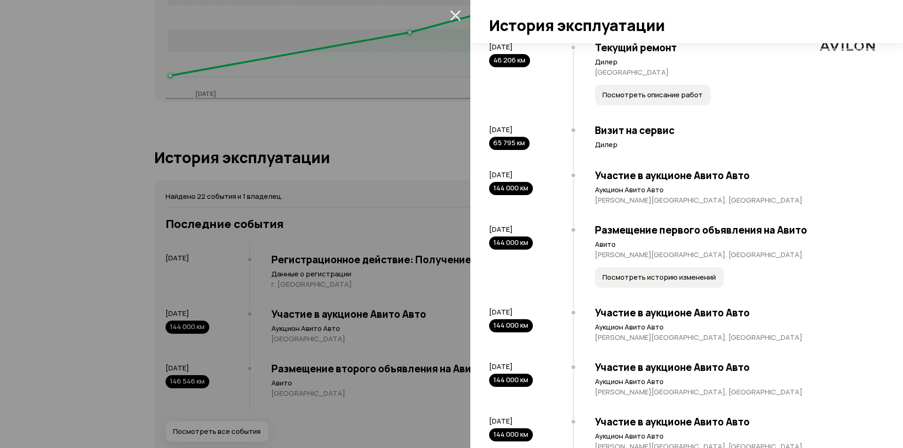
click at [633, 276] on span "Посмотреть историю изменений" at bounding box center [658, 277] width 113 height 9
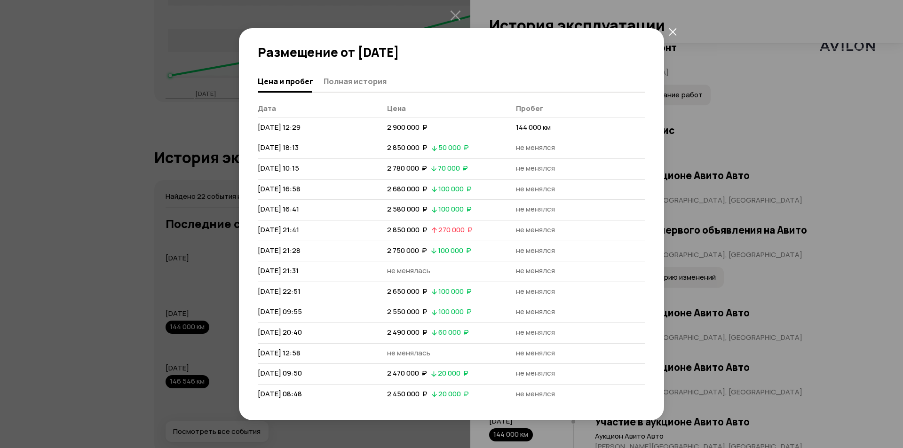
click at [363, 90] on div "Цена и пробег Полная история" at bounding box center [451, 82] width 387 height 23
click at [363, 85] on span "Полная история" at bounding box center [354, 81] width 63 height 9
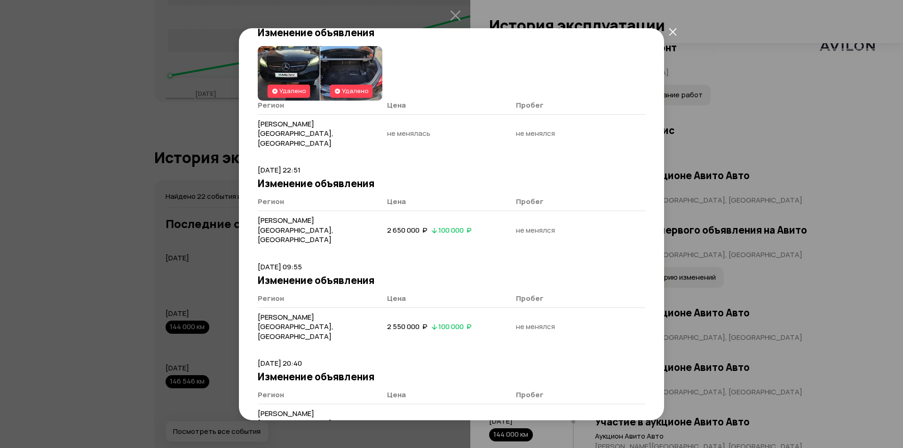
scroll to position [987, 0]
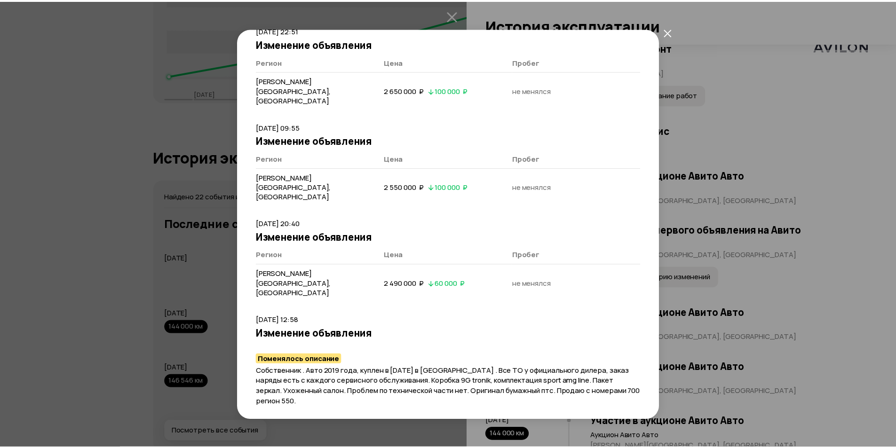
scroll to position [1138, 0]
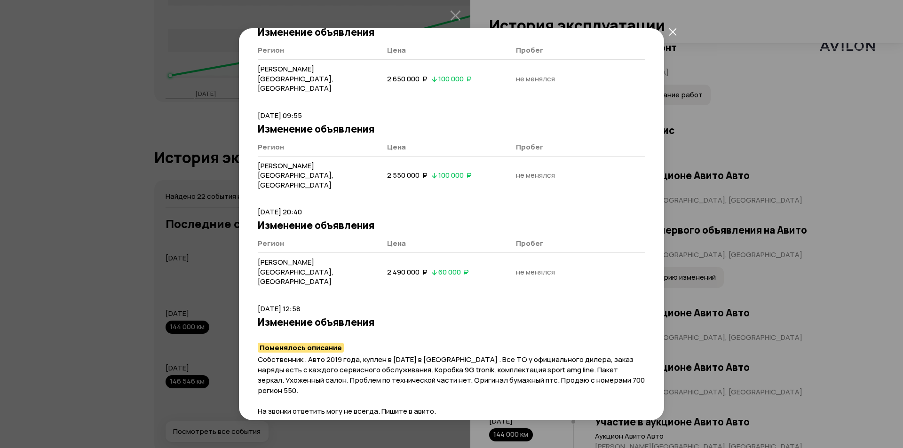
click at [831, 281] on div "Размещение от [DATE] [PERSON_NAME] и пробег Полная история [DATE] 12:29 Размеще…" at bounding box center [451, 224] width 903 height 448
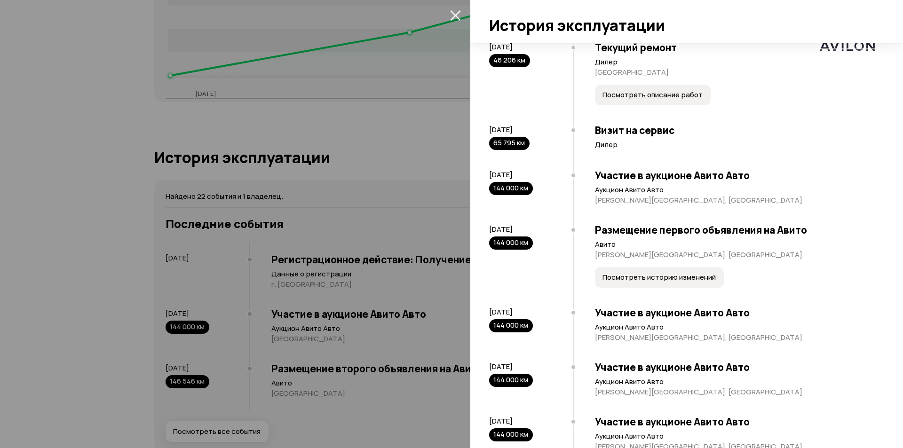
click at [347, 245] on div at bounding box center [451, 224] width 903 height 448
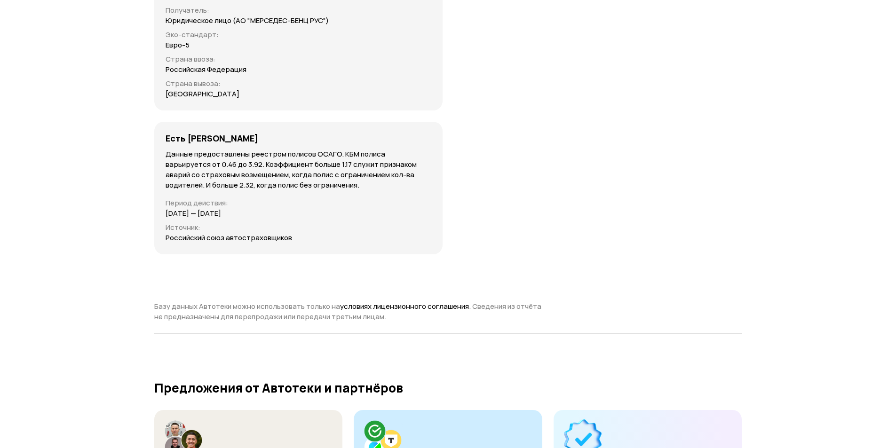
scroll to position [3763, 0]
